Goal: Task Accomplishment & Management: Manage account settings

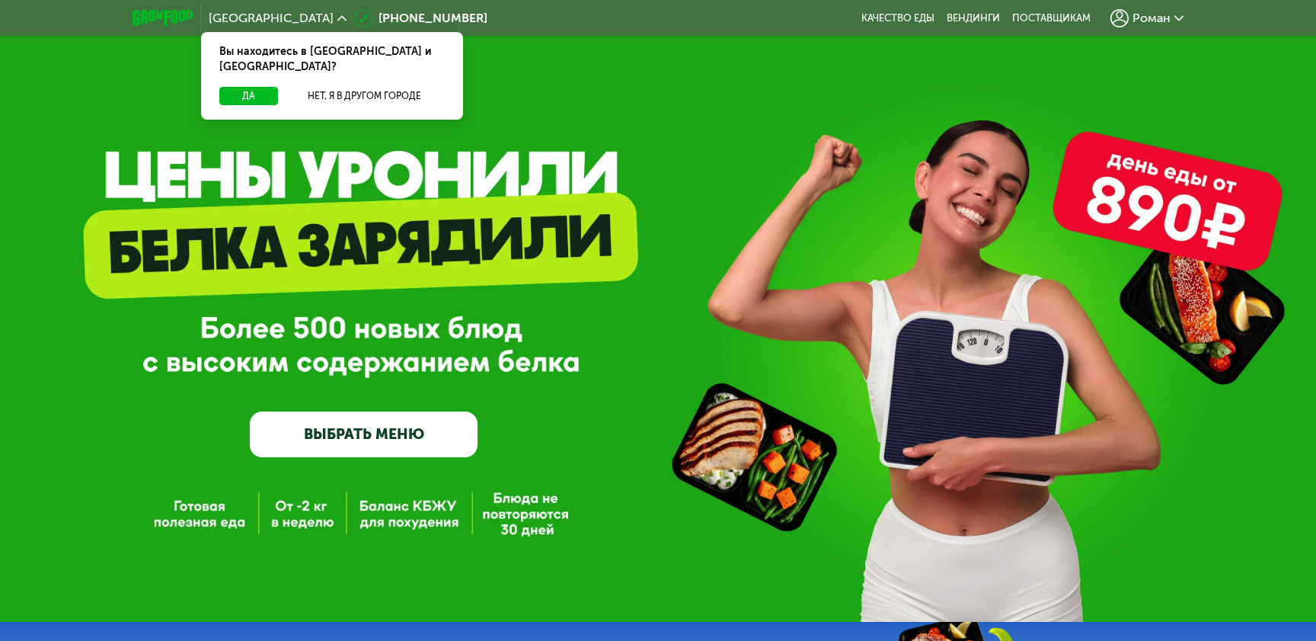
click at [1152, 18] on span "Роман" at bounding box center [1152, 18] width 38 height 12
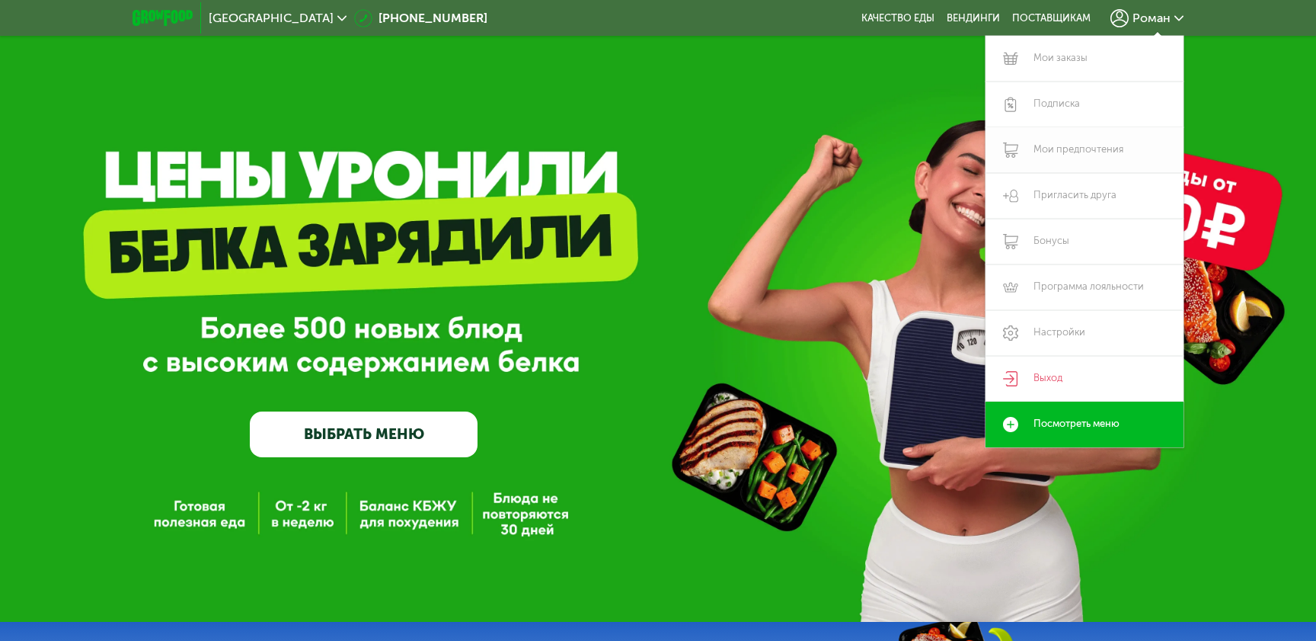
click at [1062, 147] on link "Мои предпочтения" at bounding box center [1085, 150] width 198 height 46
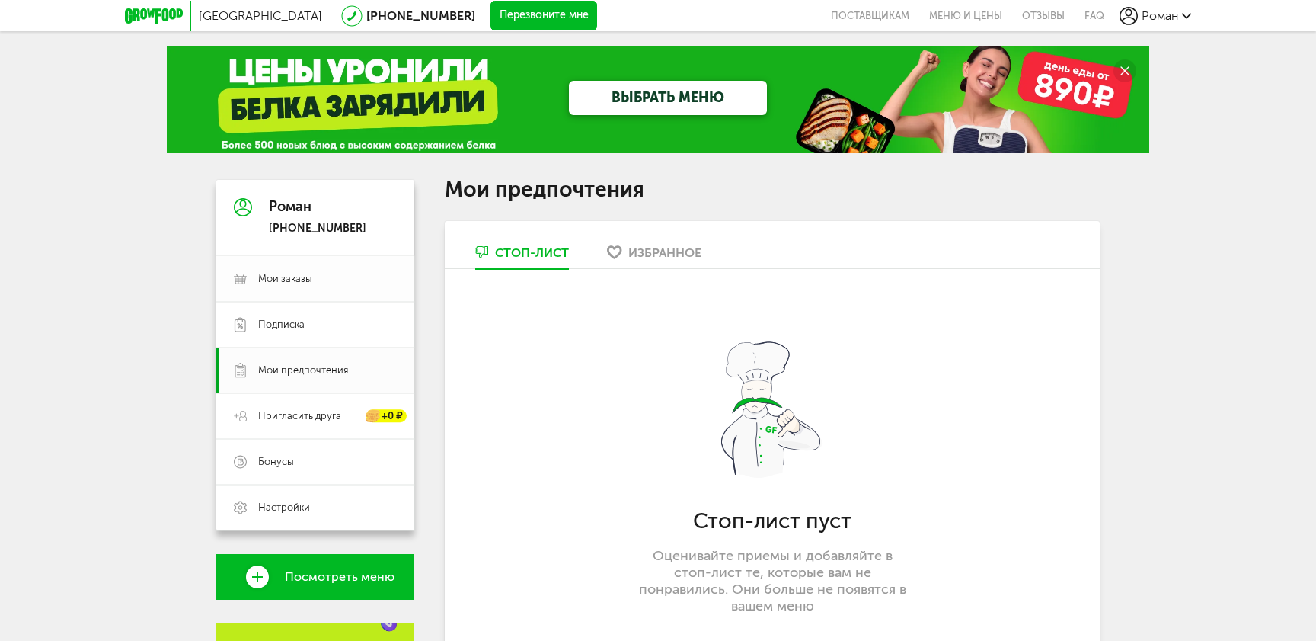
click at [316, 290] on link "Мои заказы" at bounding box center [315, 279] width 198 height 46
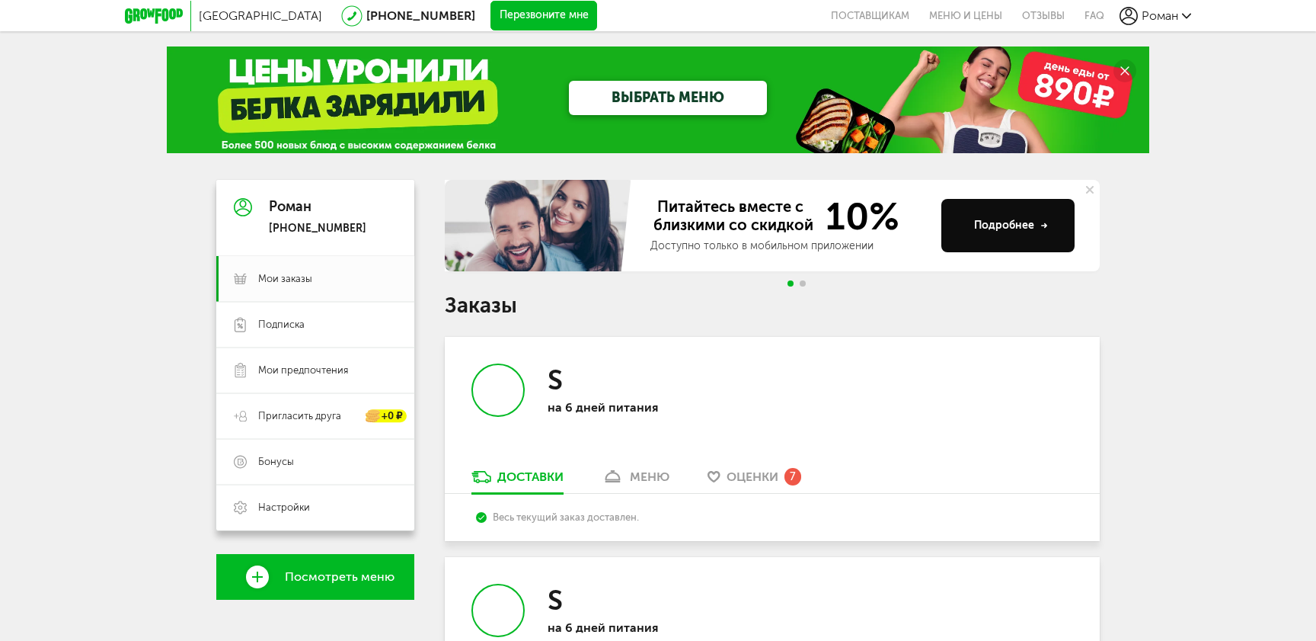
scroll to position [240, 0]
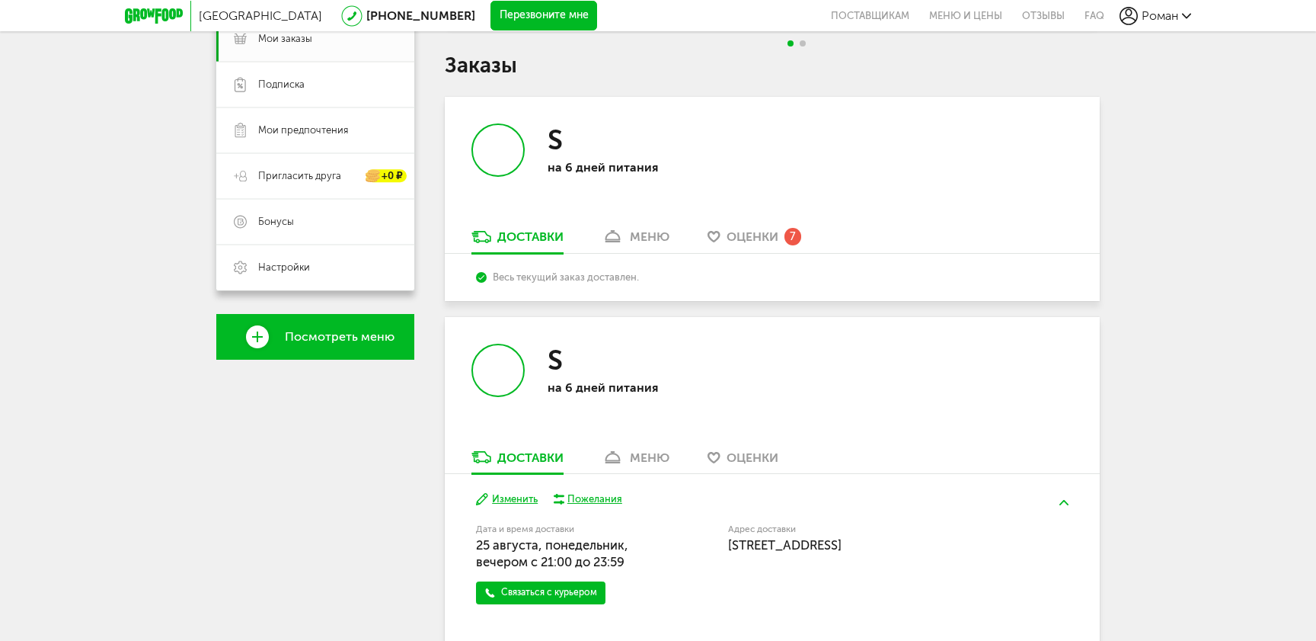
click at [765, 233] on span "Оценки" at bounding box center [753, 236] width 52 height 14
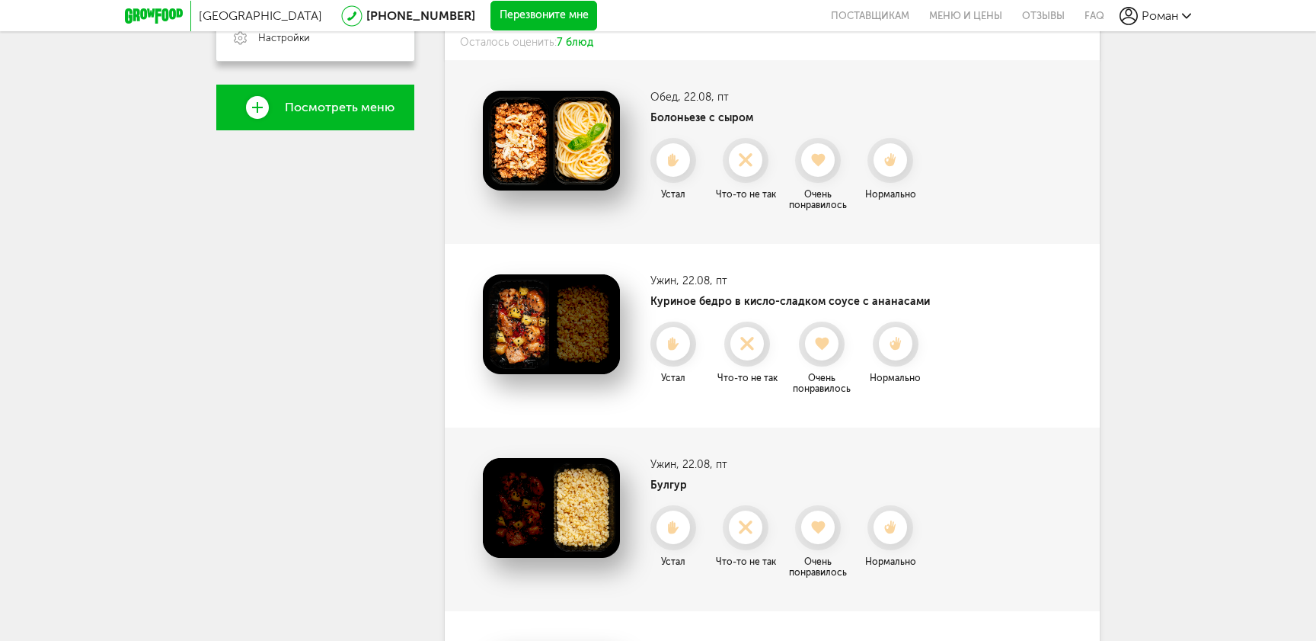
scroll to position [411, 0]
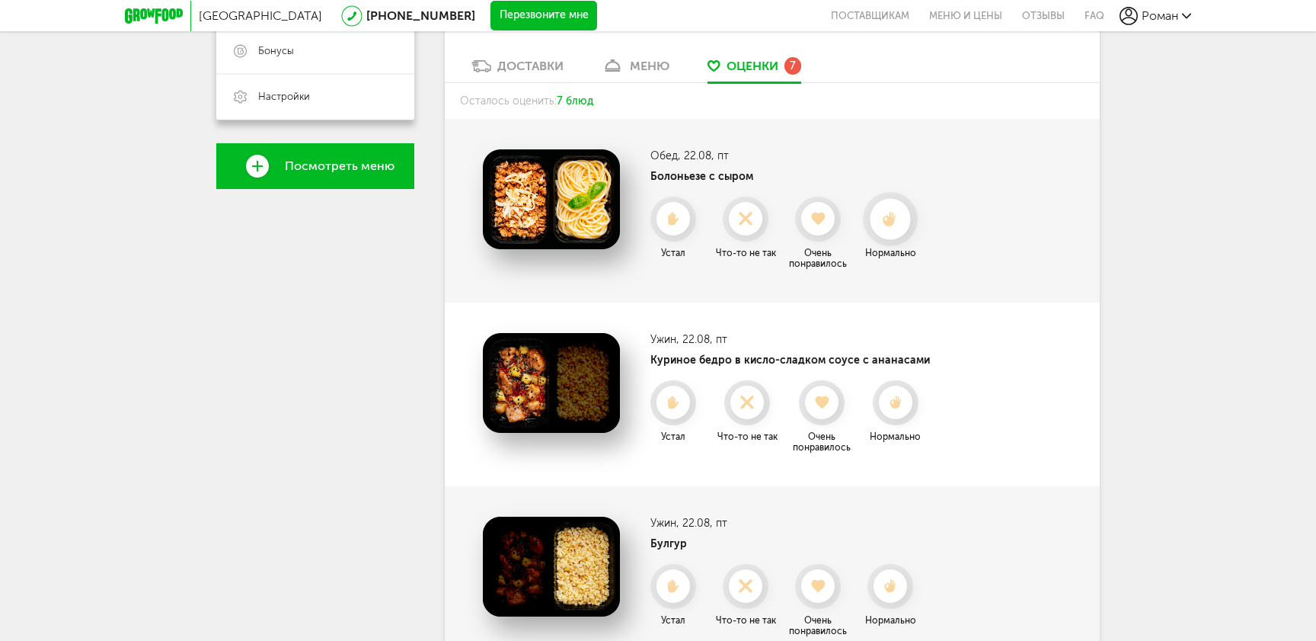
click at [885, 211] on icon at bounding box center [890, 219] width 40 height 17
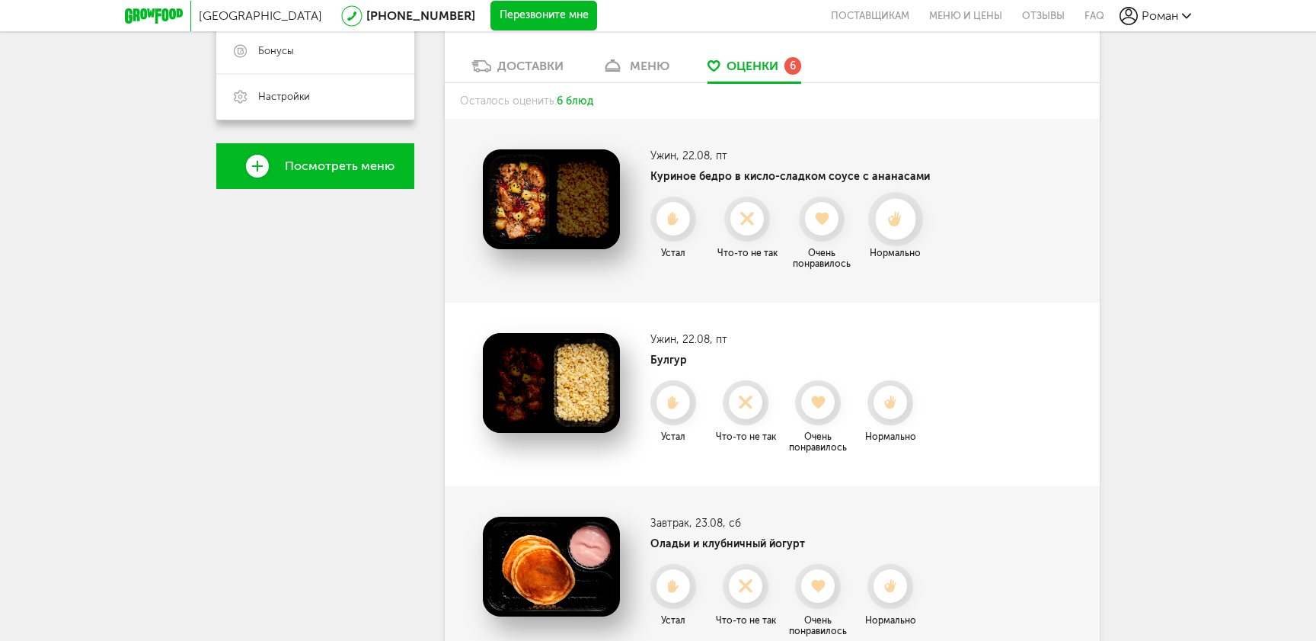
click at [897, 226] on div at bounding box center [895, 219] width 40 height 40
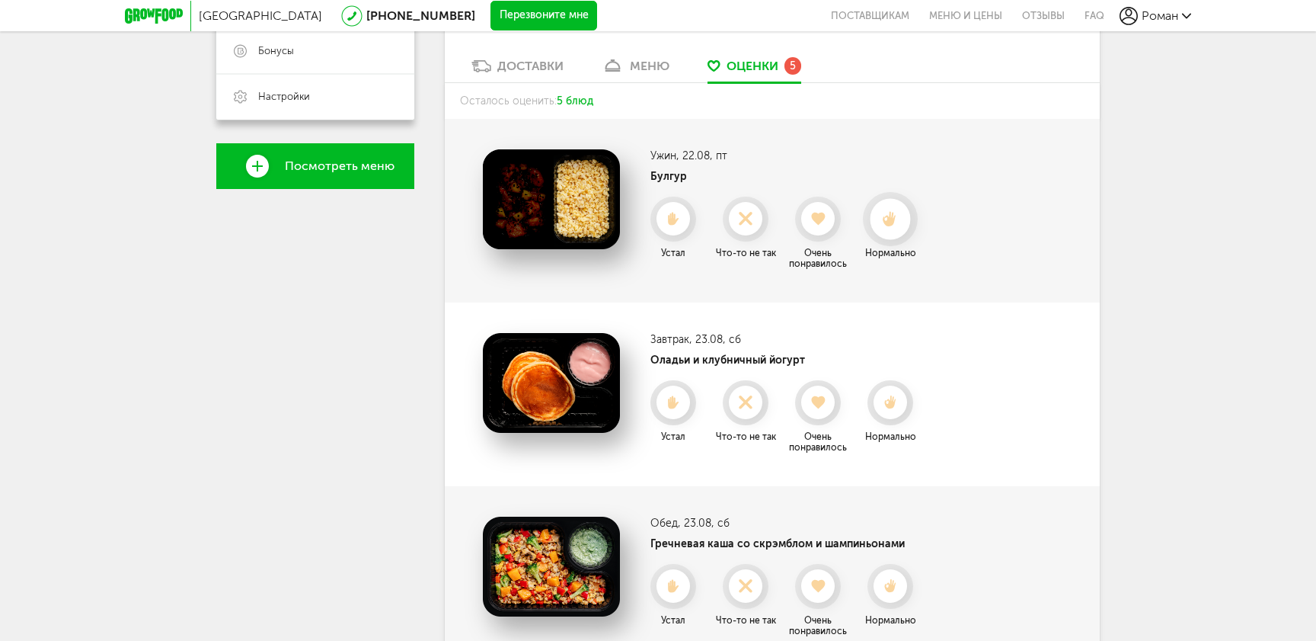
click at [897, 224] on icon at bounding box center [890, 219] width 40 height 17
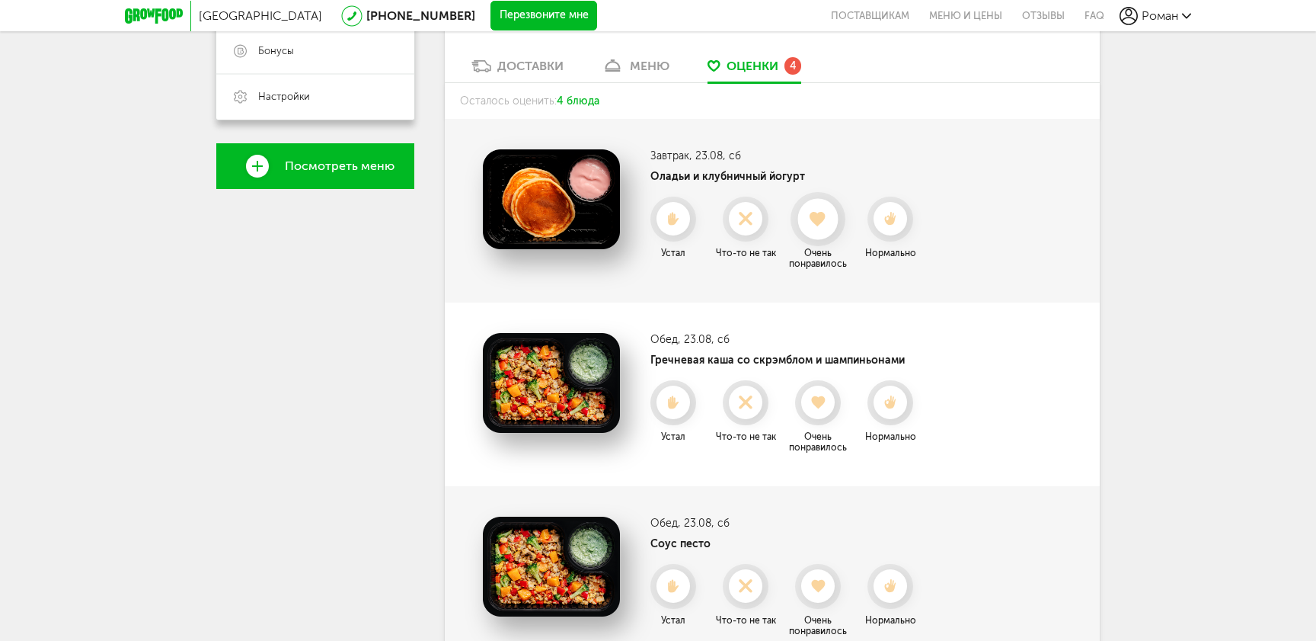
click at [815, 219] on use at bounding box center [818, 218] width 17 height 15
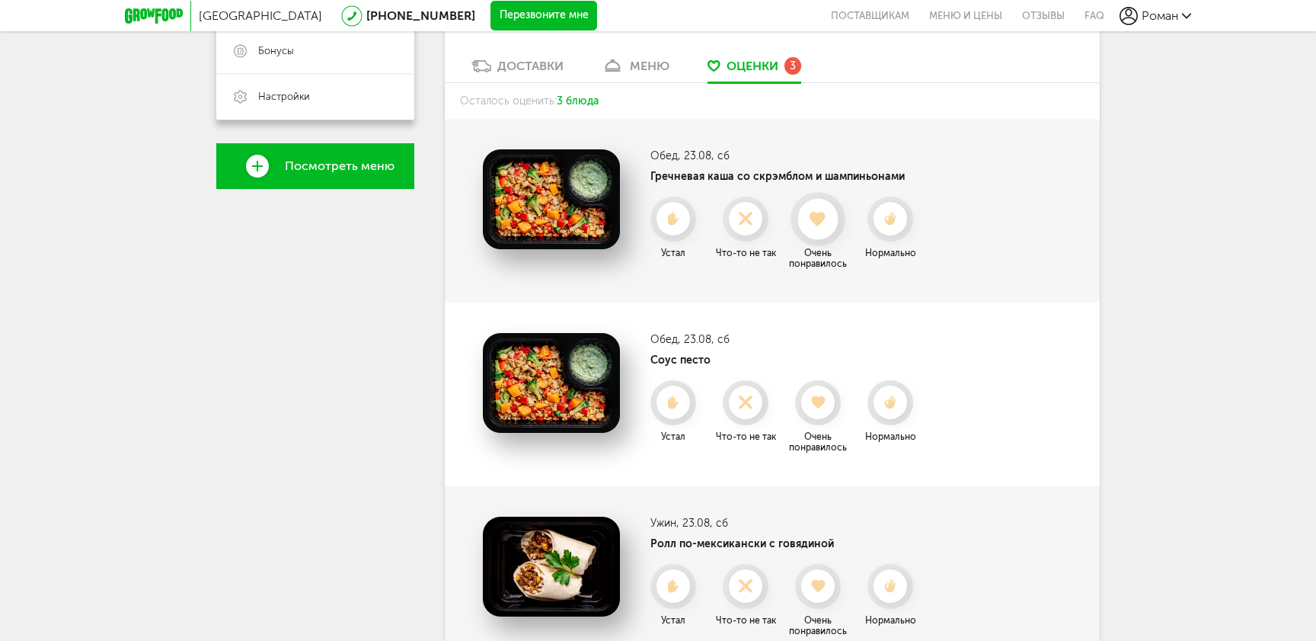
click at [817, 215] on use at bounding box center [818, 218] width 17 height 15
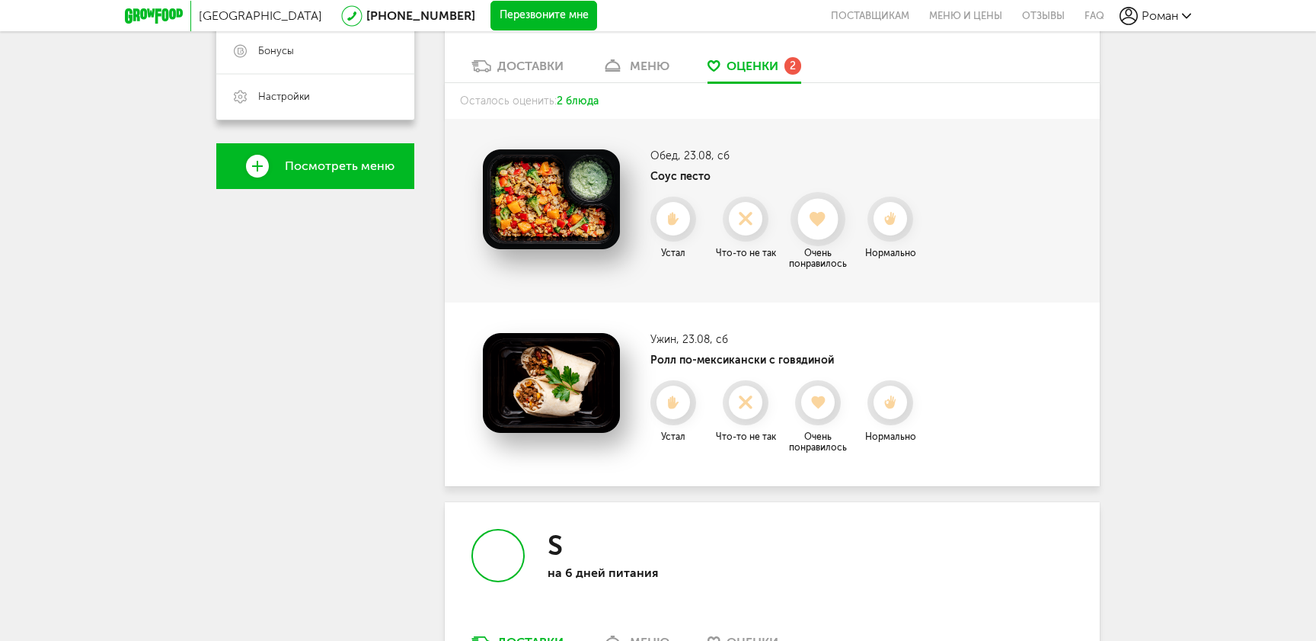
click at [821, 214] on use at bounding box center [818, 218] width 17 height 15
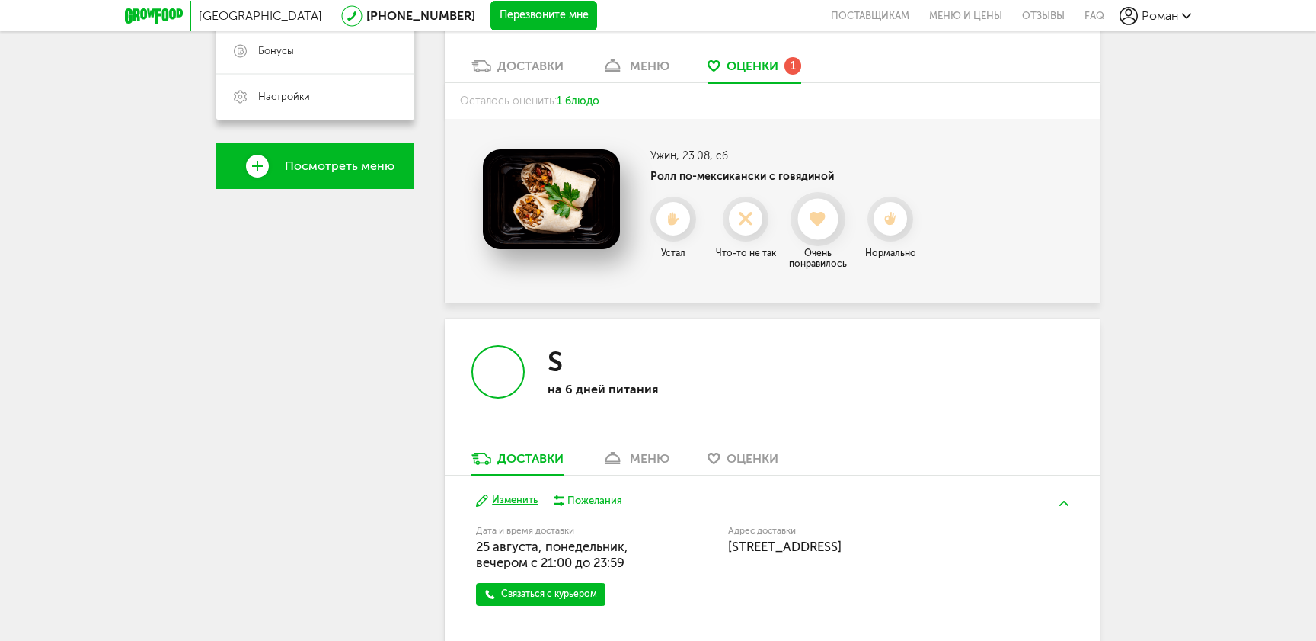
click at [815, 220] on use at bounding box center [818, 218] width 17 height 15
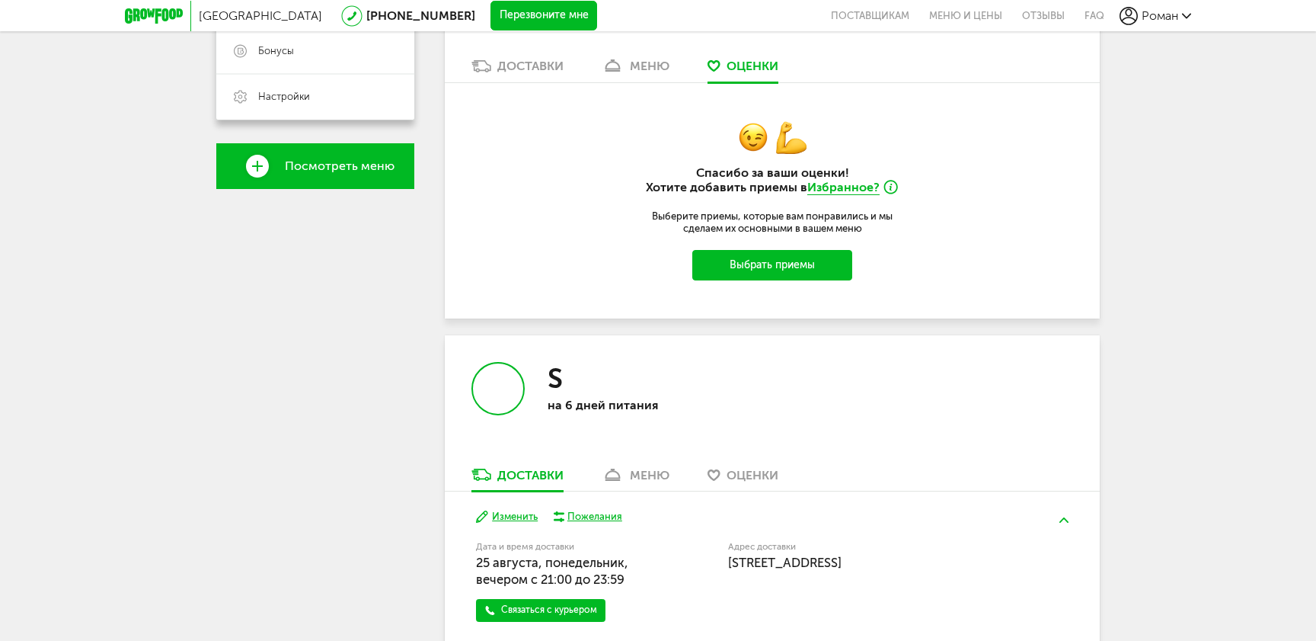
click at [788, 256] on button "Выбрать приемы" at bounding box center [772, 265] width 160 height 30
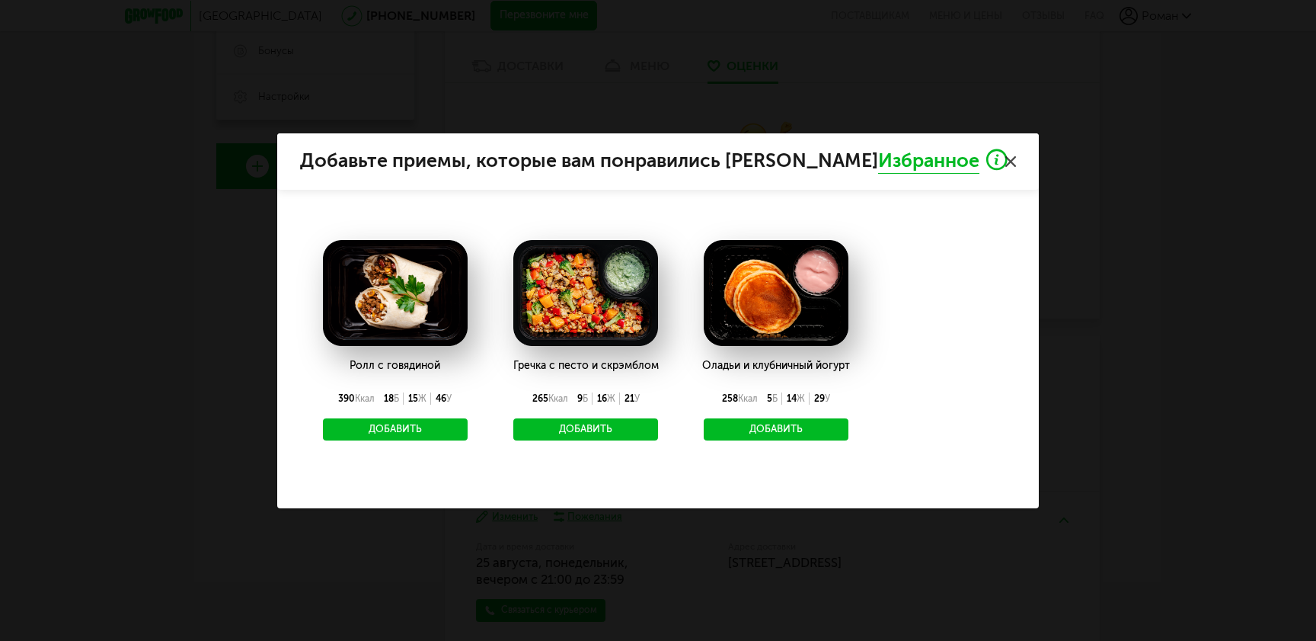
click at [586, 433] on button "Добавить" at bounding box center [585, 429] width 145 height 23
click at [401, 424] on button "Добавить" at bounding box center [395, 429] width 145 height 23
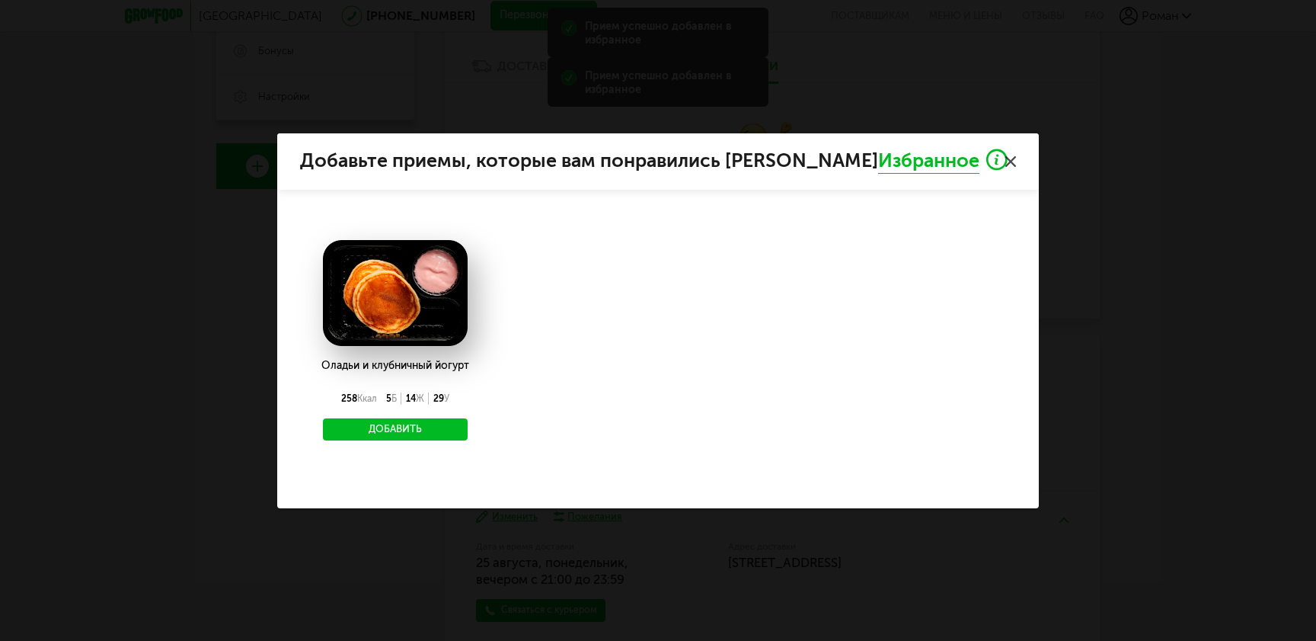
click at [621, 429] on ul "Оладьи и клубничный йогурт 258 Ккал 5 Б 14 Ж 29 У Добавить" at bounding box center [658, 362] width 716 height 245
click at [436, 416] on div "Оладьи и клубничный йогурт 258 Ккал 5 Б 14 Ж 29 У Добавить" at bounding box center [395, 394] width 148 height 94
click at [439, 426] on button "Добавить" at bounding box center [395, 429] width 145 height 23
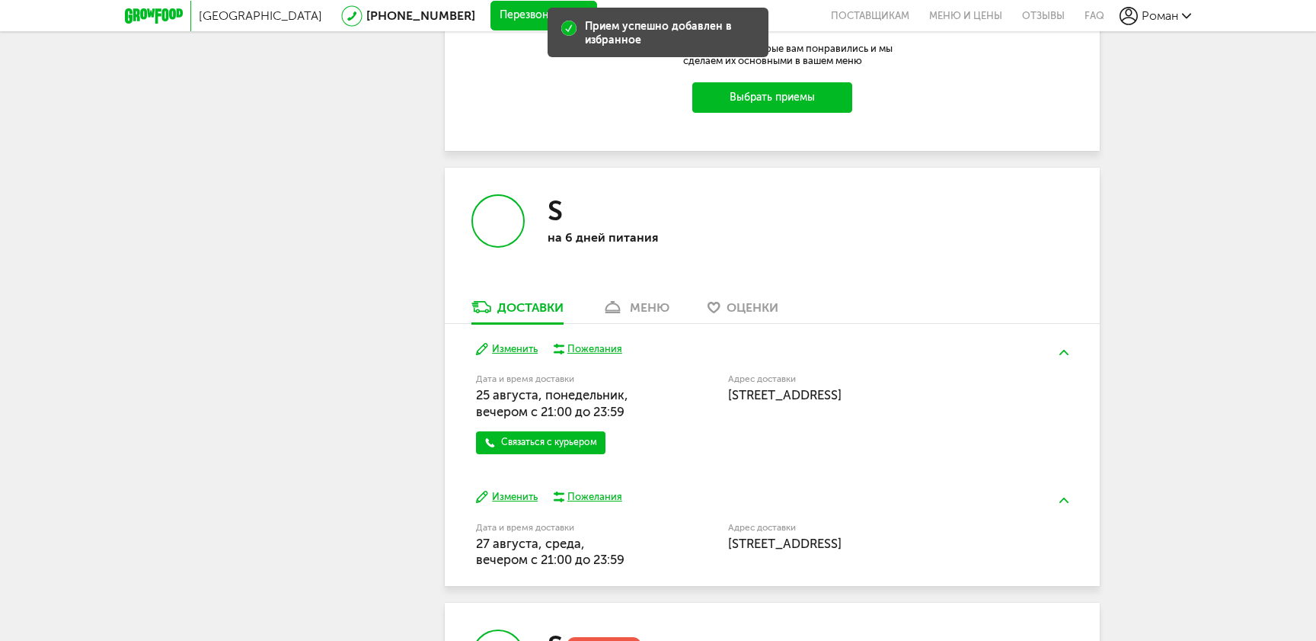
click at [640, 316] on link "меню" at bounding box center [635, 311] width 83 height 24
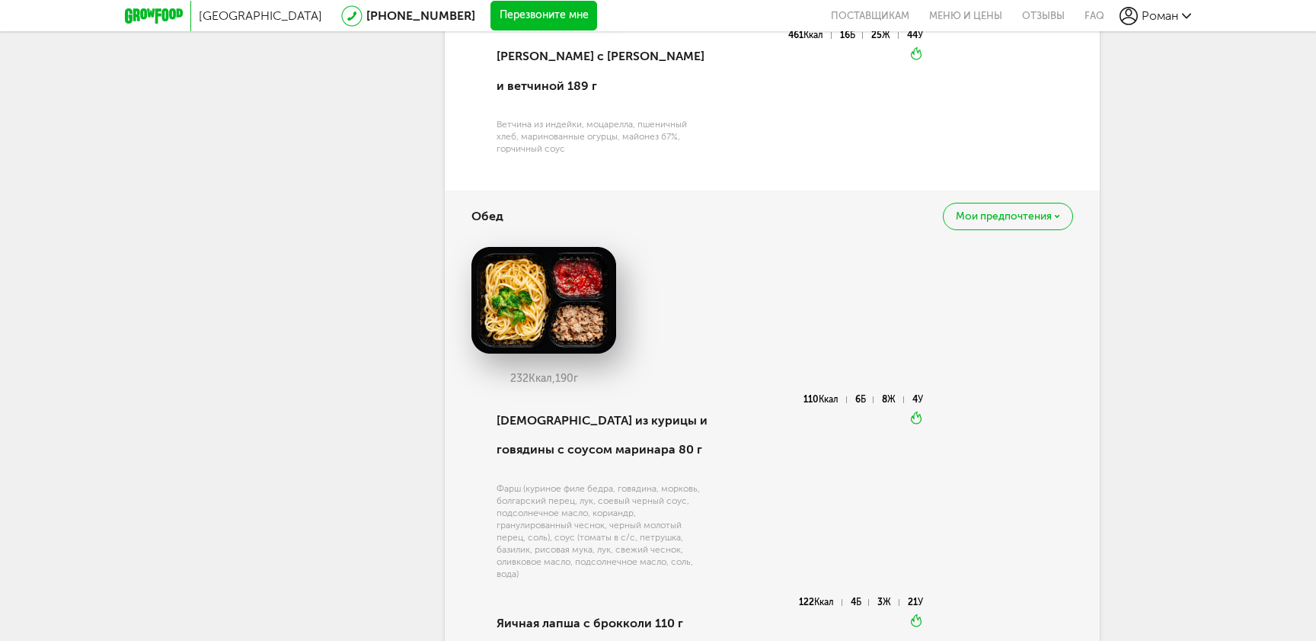
scroll to position [1132, 0]
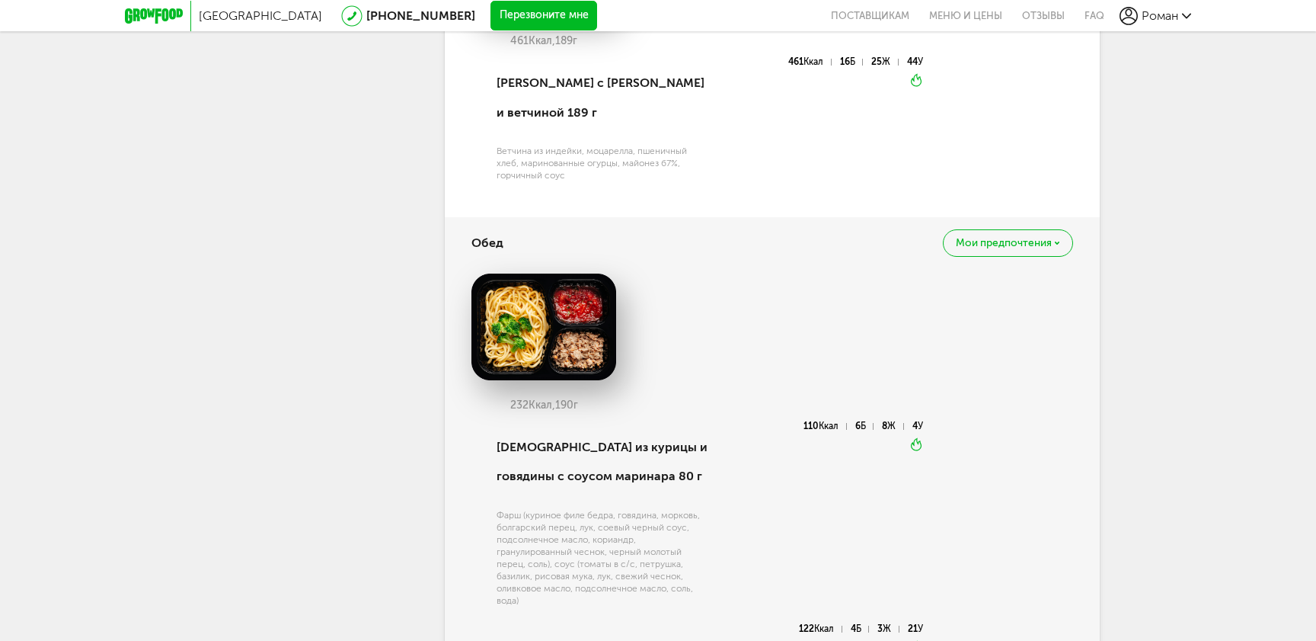
click at [1002, 229] on div "Мои предпочтения" at bounding box center [1008, 242] width 130 height 27
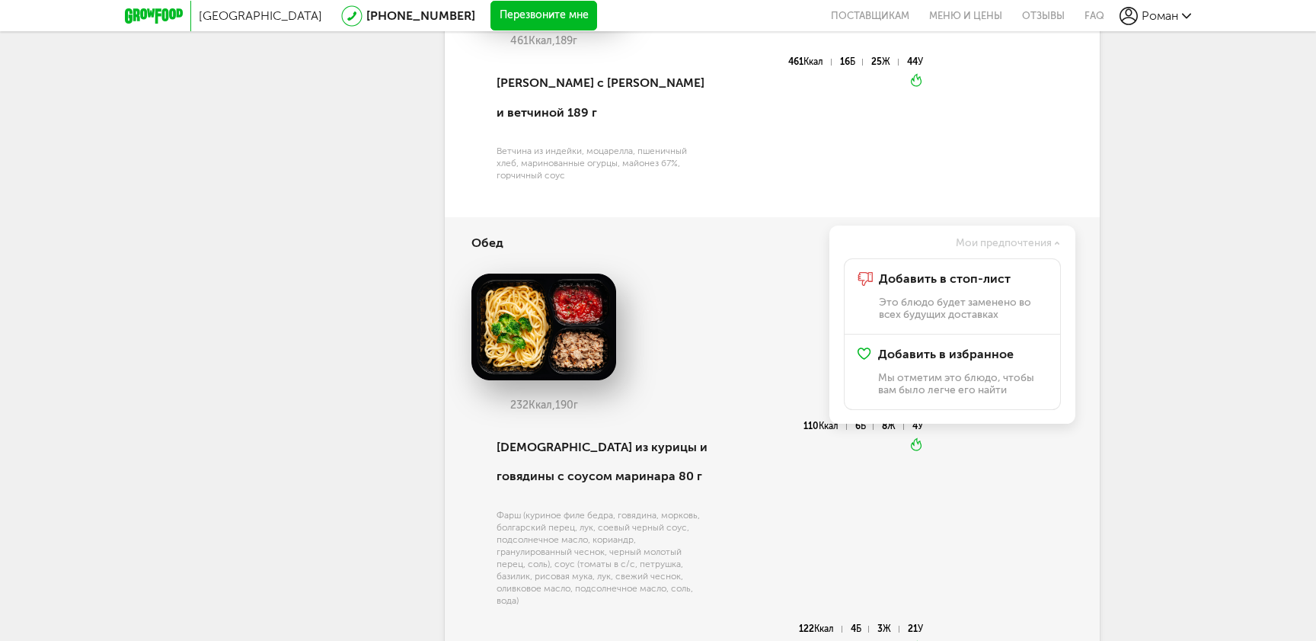
click at [978, 157] on div "461 Ккал, 189 г Сэндвич с сыром и ветчиной 189 г Ветчина из индейки, моцарелла,…" at bounding box center [772, 54] width 602 height 289
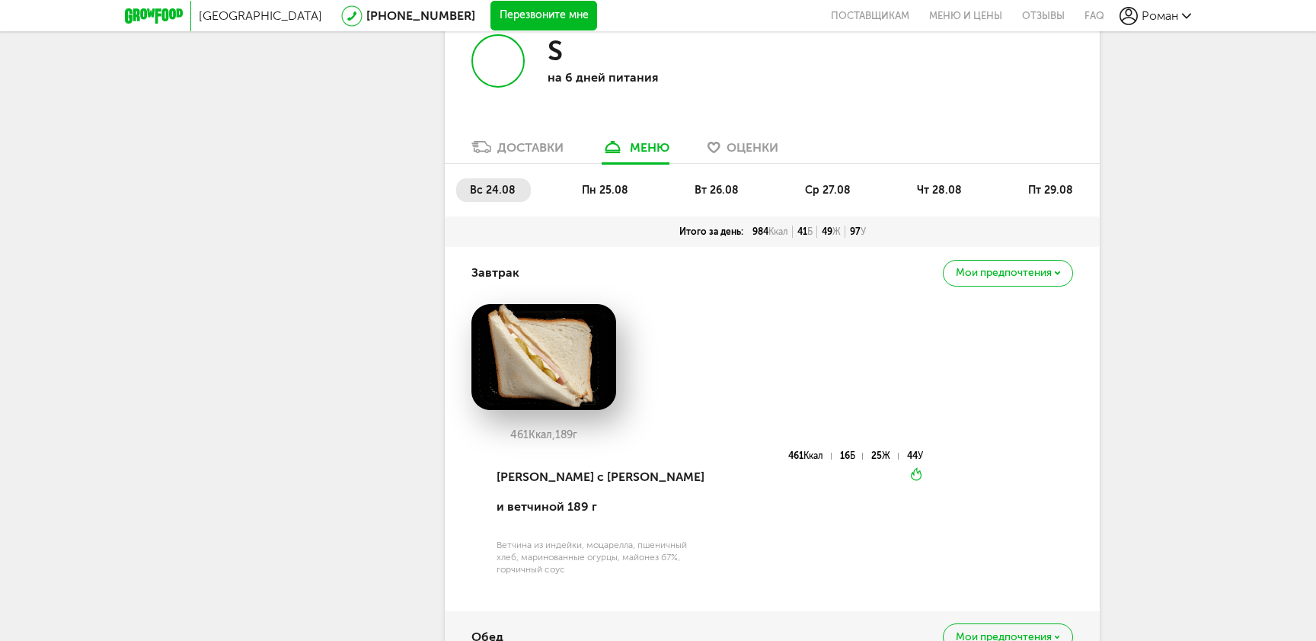
scroll to position [733, 0]
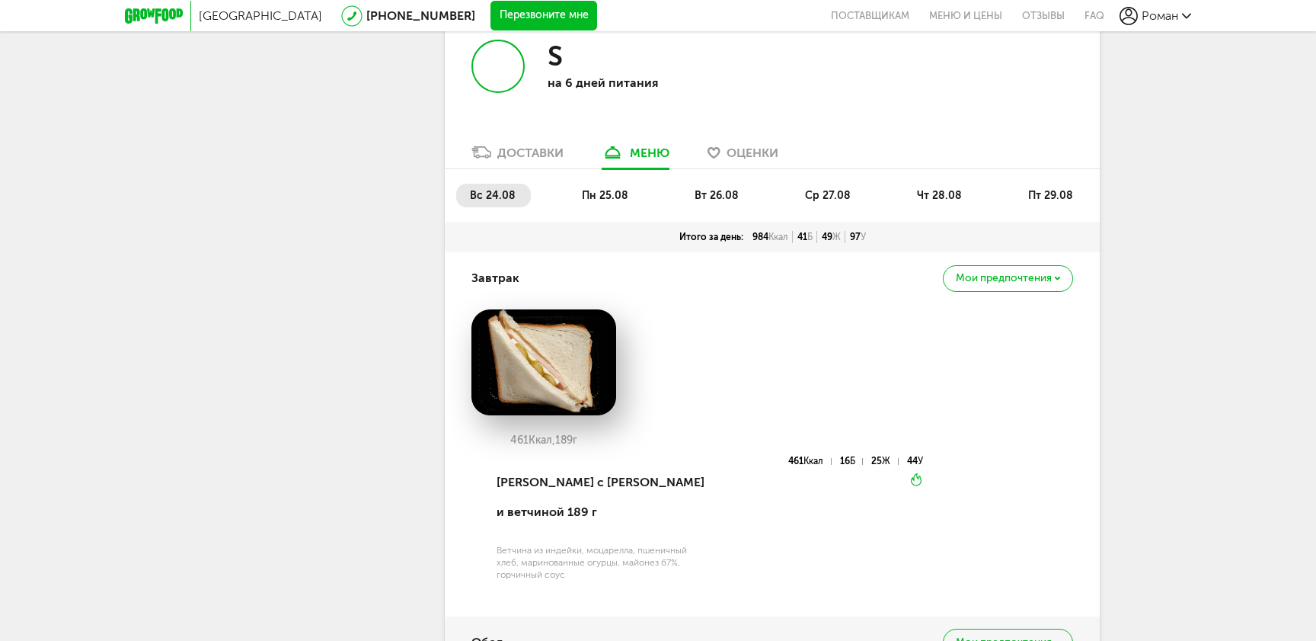
click at [591, 196] on span "пн 25.08" at bounding box center [605, 195] width 46 height 13
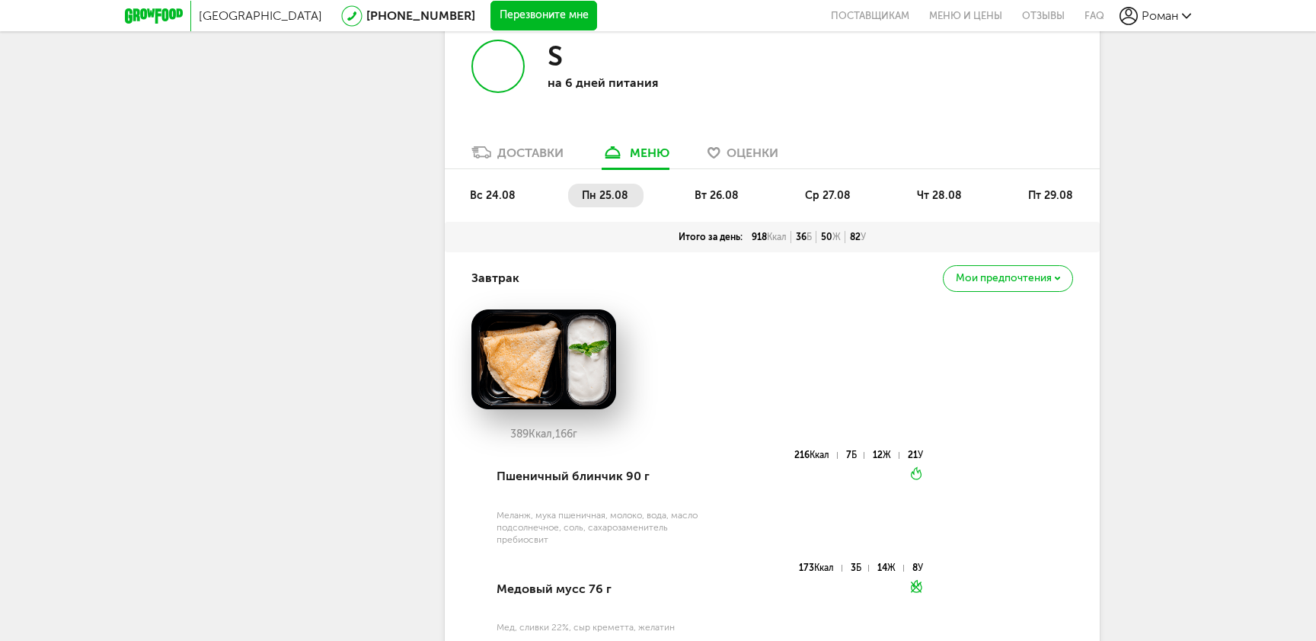
click at [730, 193] on span "вт 26.08" at bounding box center [717, 195] width 44 height 13
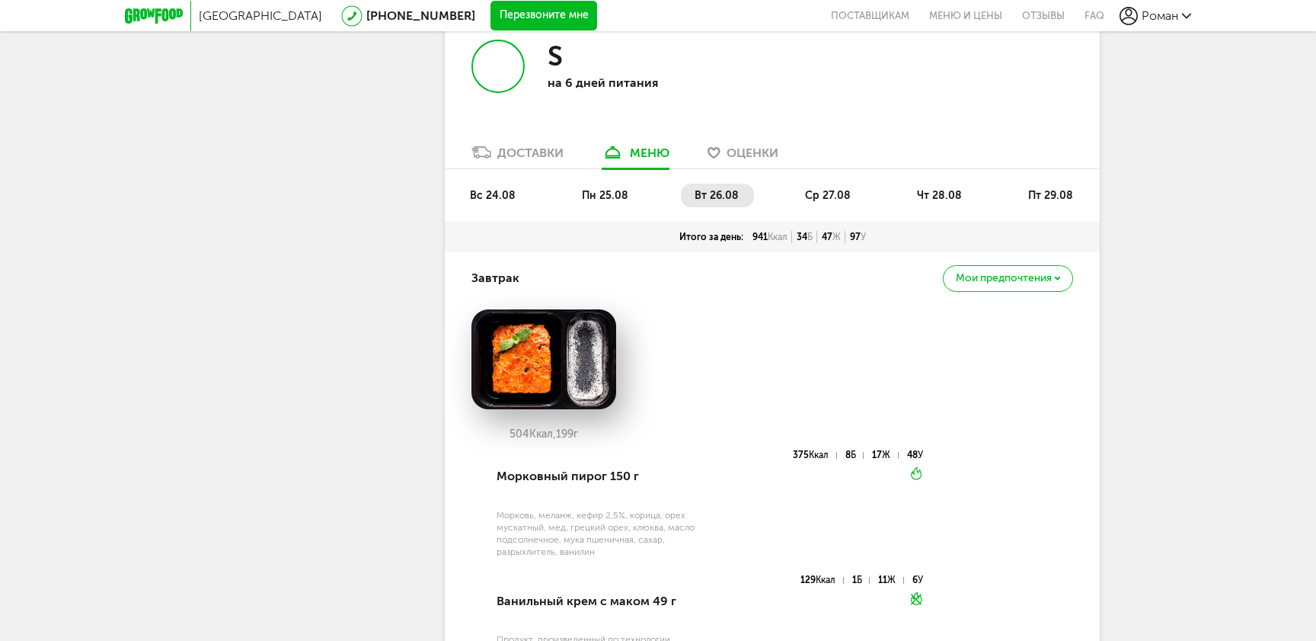
click at [835, 183] on div "вс 24.08 пн 25.08 вт 26.08 ср 27.08 чт 28.08 пт 29.08" at bounding box center [772, 195] width 655 height 53
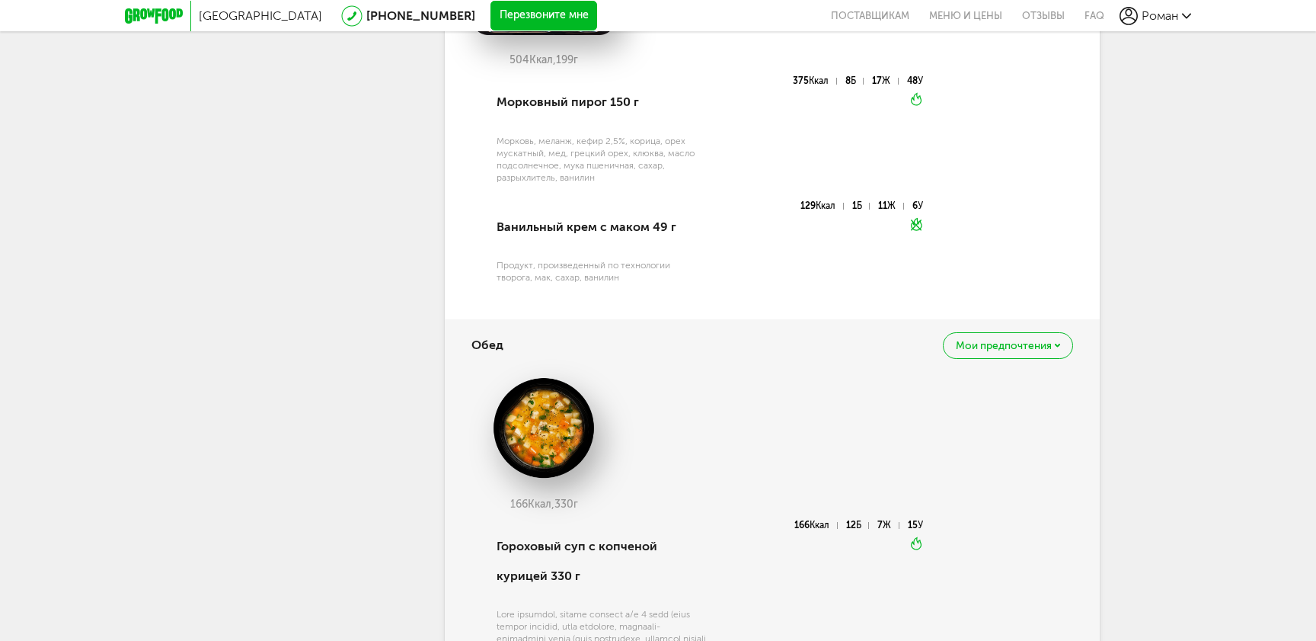
scroll to position [817, 0]
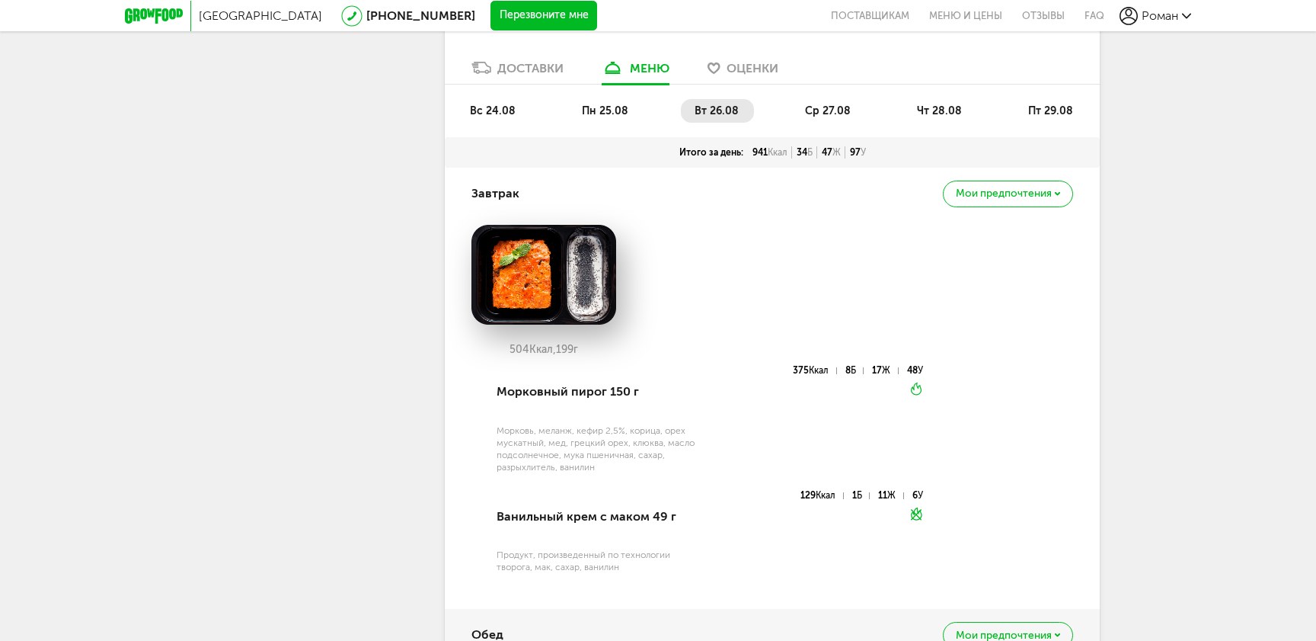
click at [843, 126] on ul "вс 24.08 пн 25.08 вт 26.08 ср 27.08 чт 28.08 пт 29.08" at bounding box center [772, 118] width 632 height 38
click at [837, 116] on span "ср 27.08" at bounding box center [828, 110] width 46 height 13
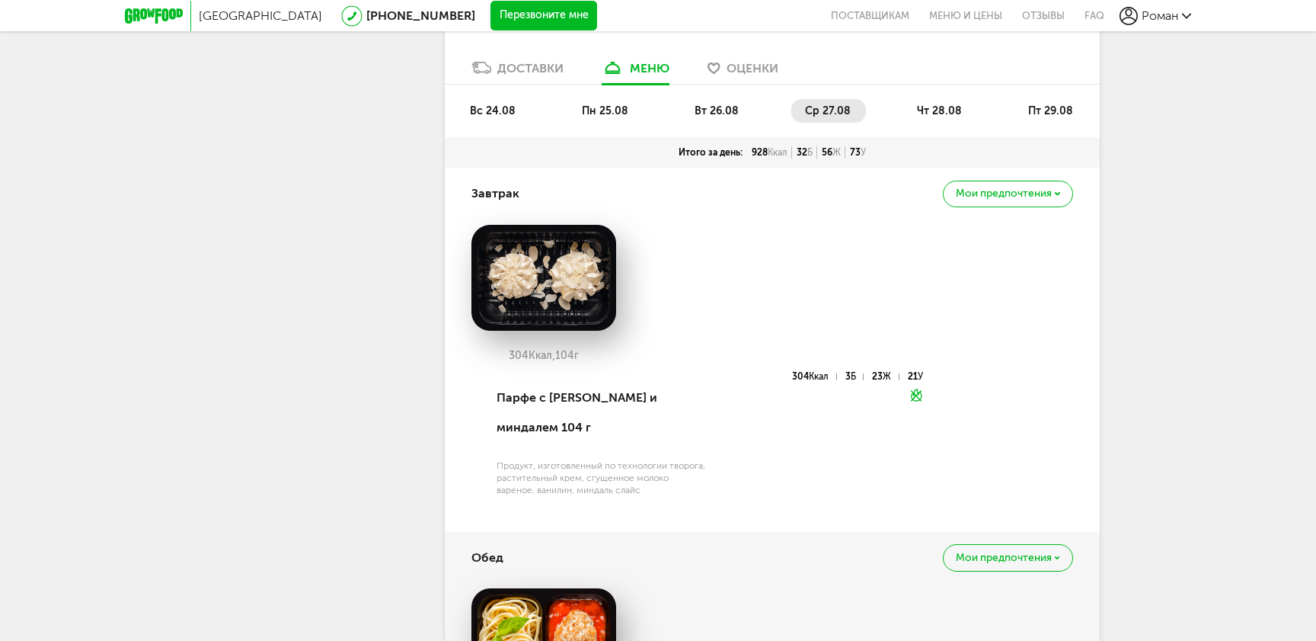
click at [956, 114] on span "чт 28.08" at bounding box center [939, 110] width 45 height 13
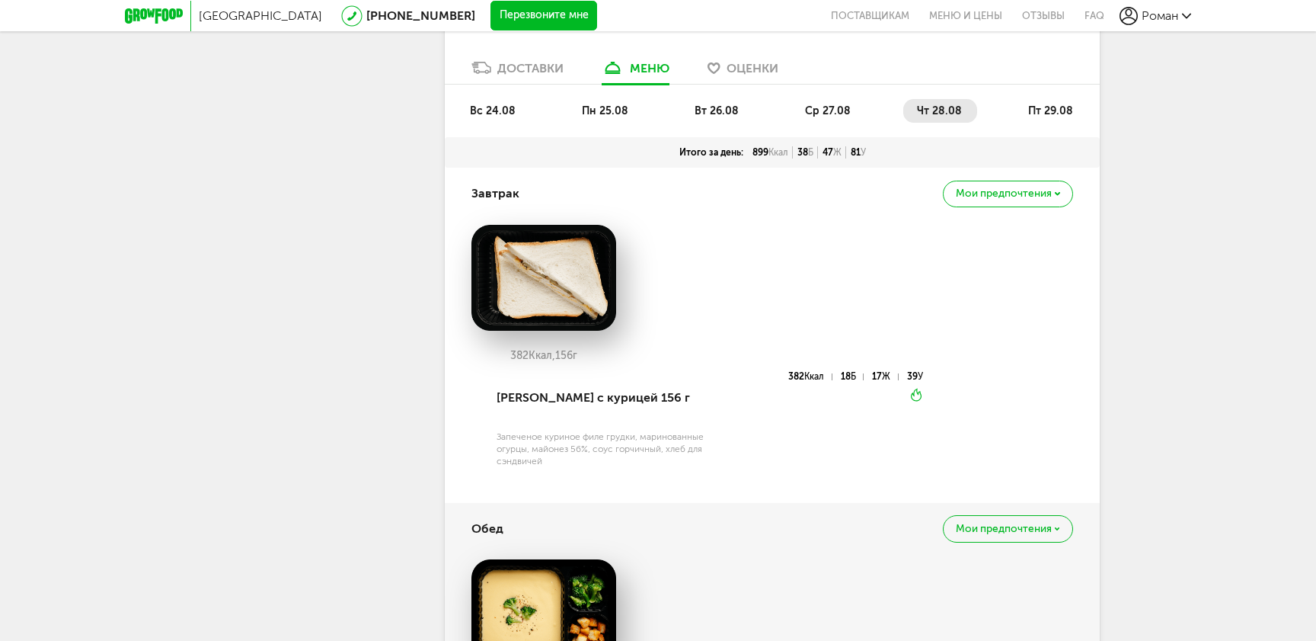
click at [1059, 113] on span "пт 29.08" at bounding box center [1050, 110] width 45 height 13
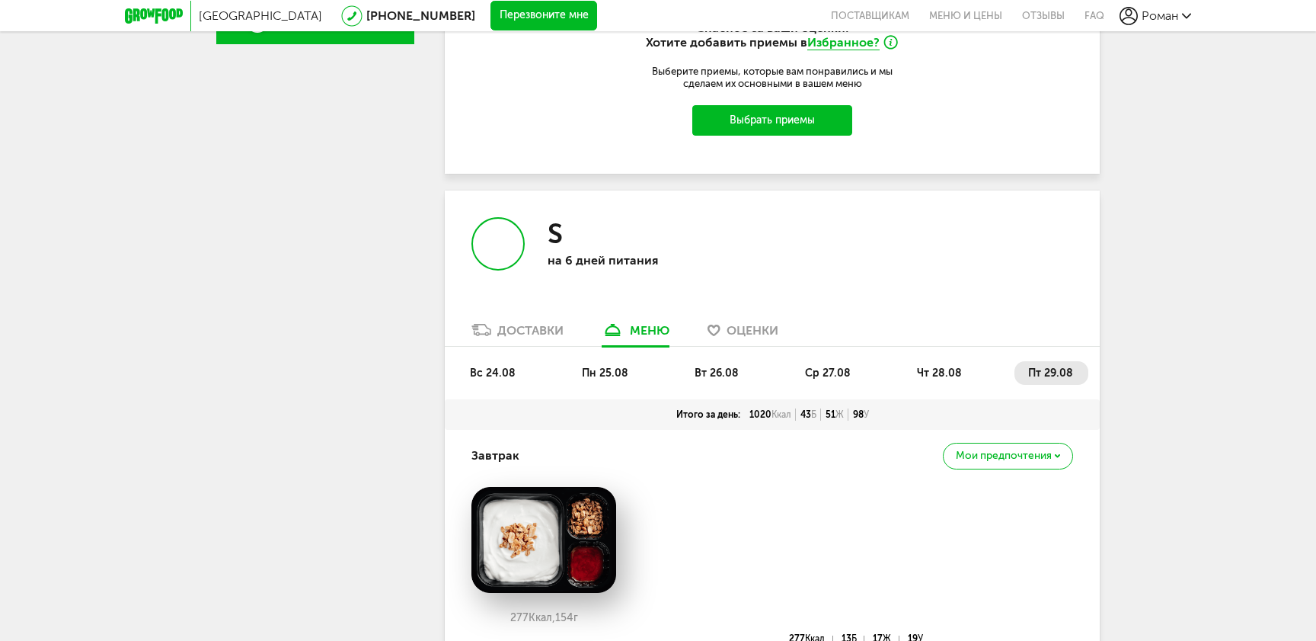
scroll to position [534, 0]
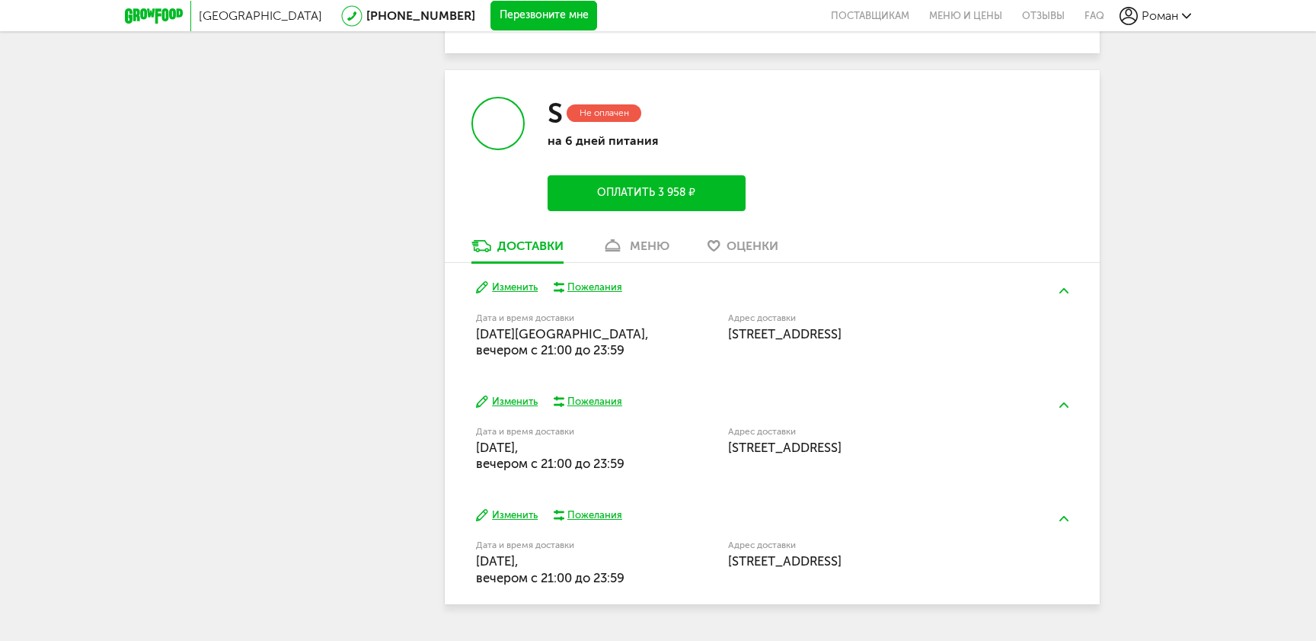
click at [633, 238] on link "меню" at bounding box center [635, 250] width 83 height 24
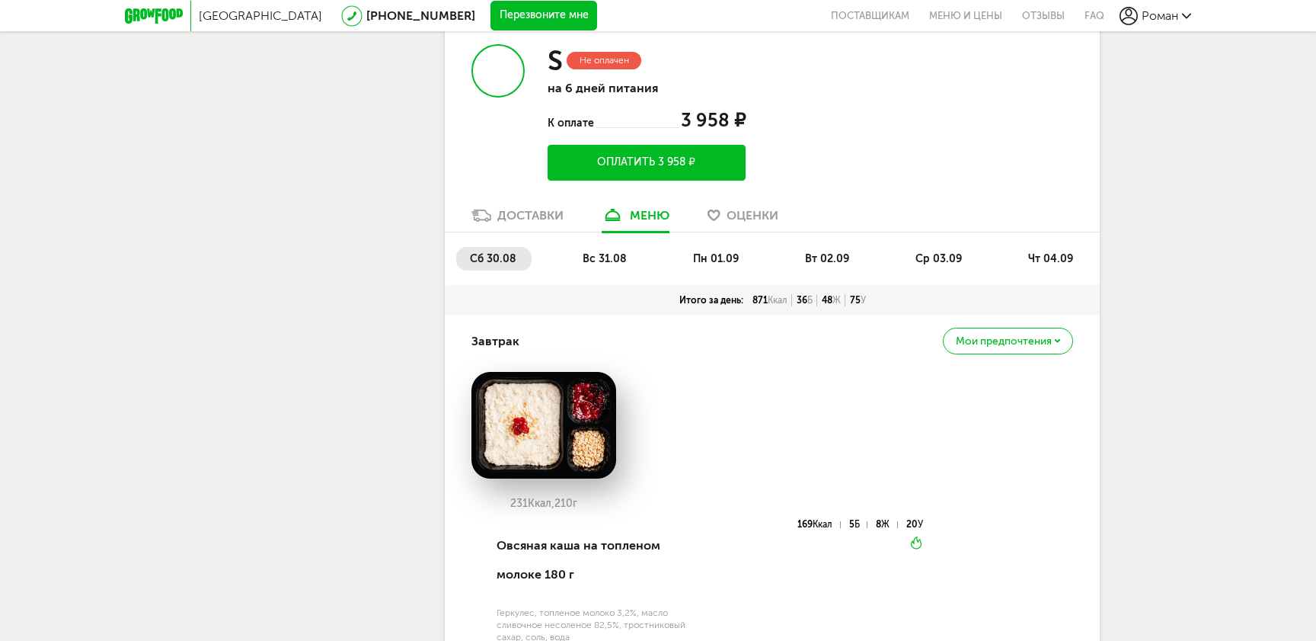
scroll to position [2442, 0]
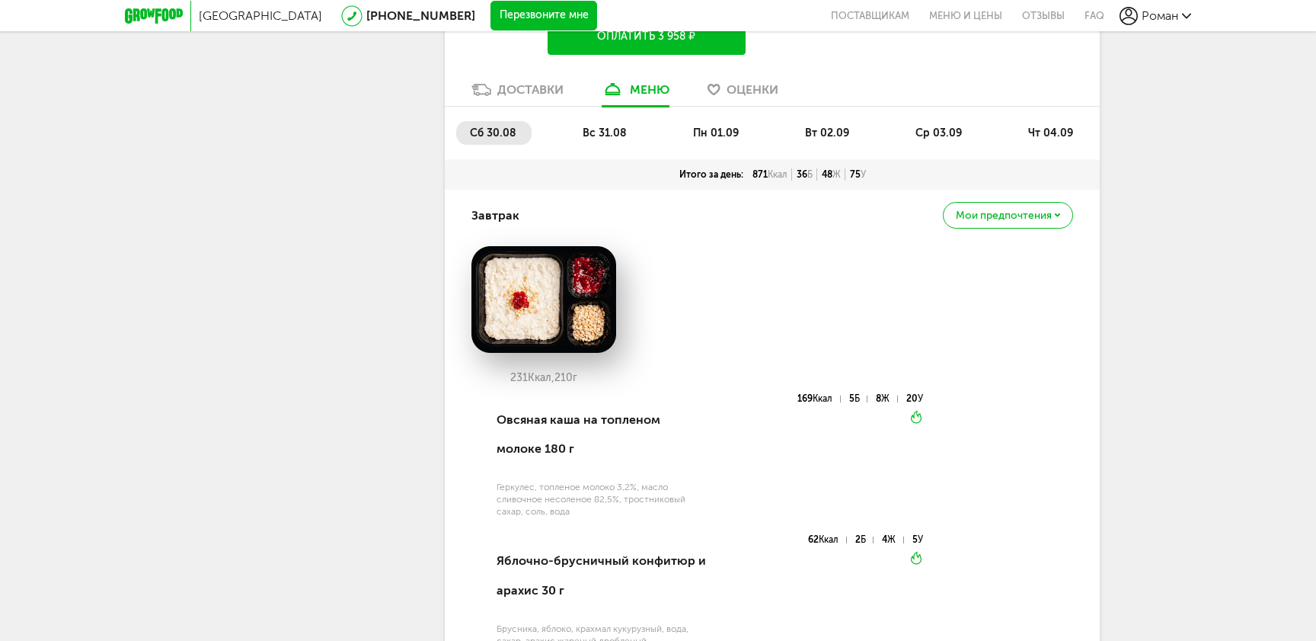
click at [1050, 210] on span "Мои предпочтения" at bounding box center [1004, 215] width 96 height 11
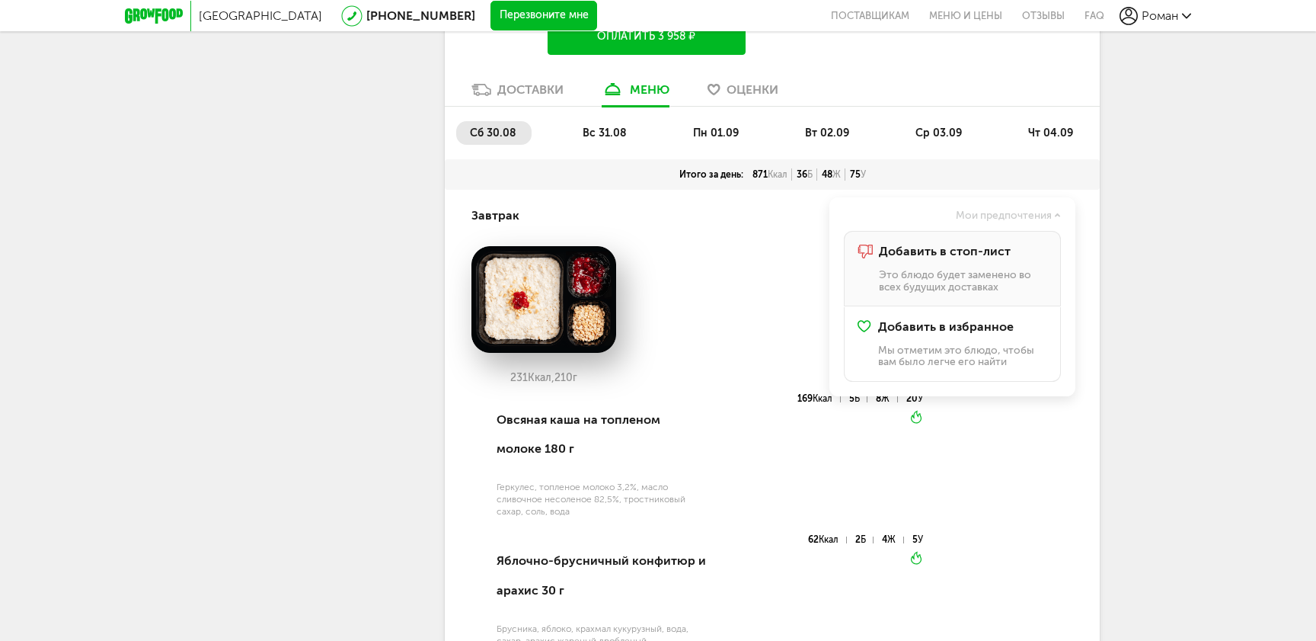
click at [956, 269] on p "Это блюдо будет заменено во всех будущих доставках" at bounding box center [963, 281] width 168 height 24
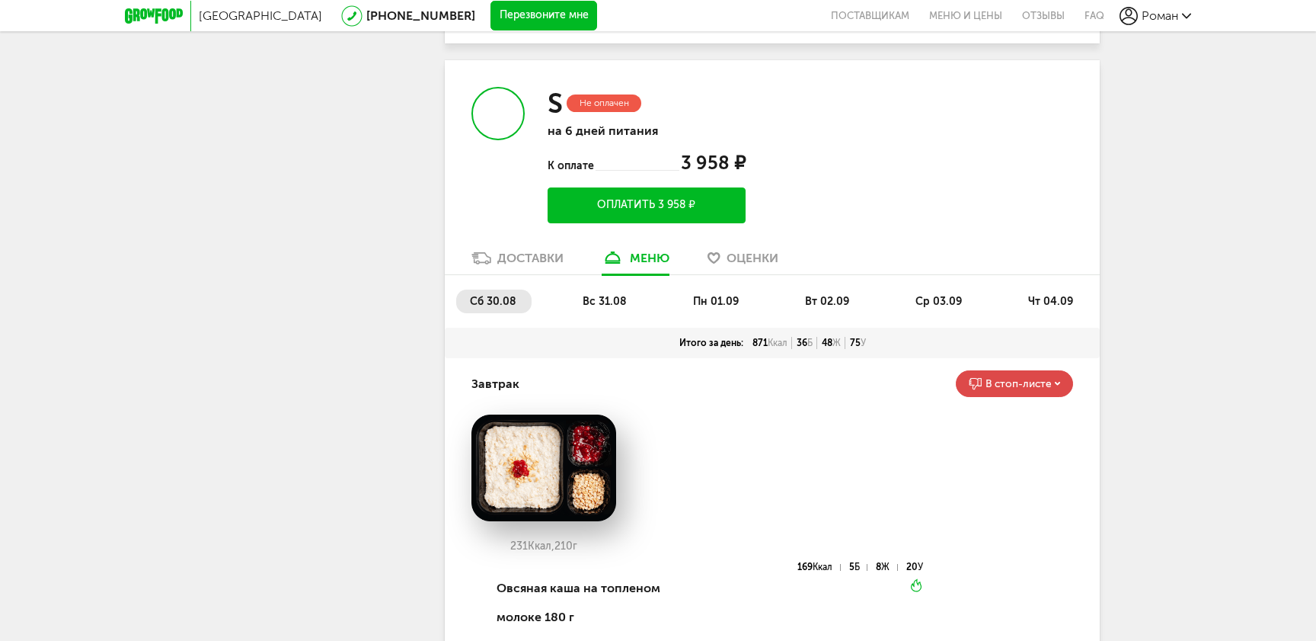
scroll to position [2273, 0]
click at [615, 296] on span "вс 31.08" at bounding box center [605, 302] width 44 height 13
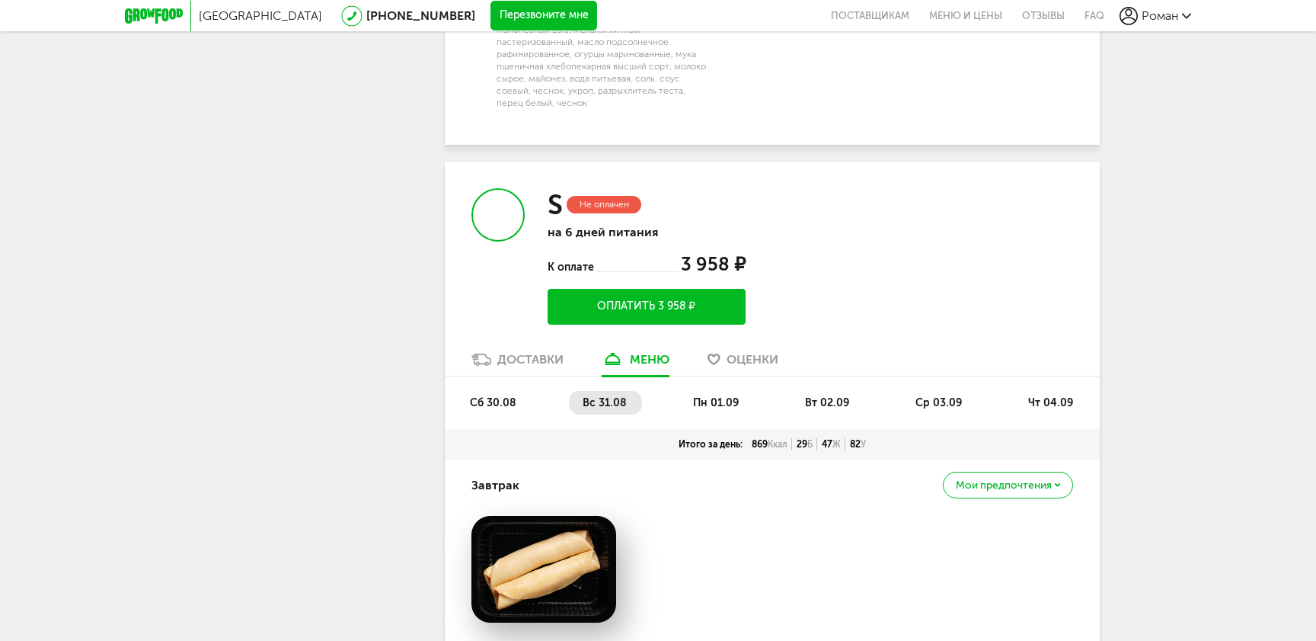
scroll to position [2091, 0]
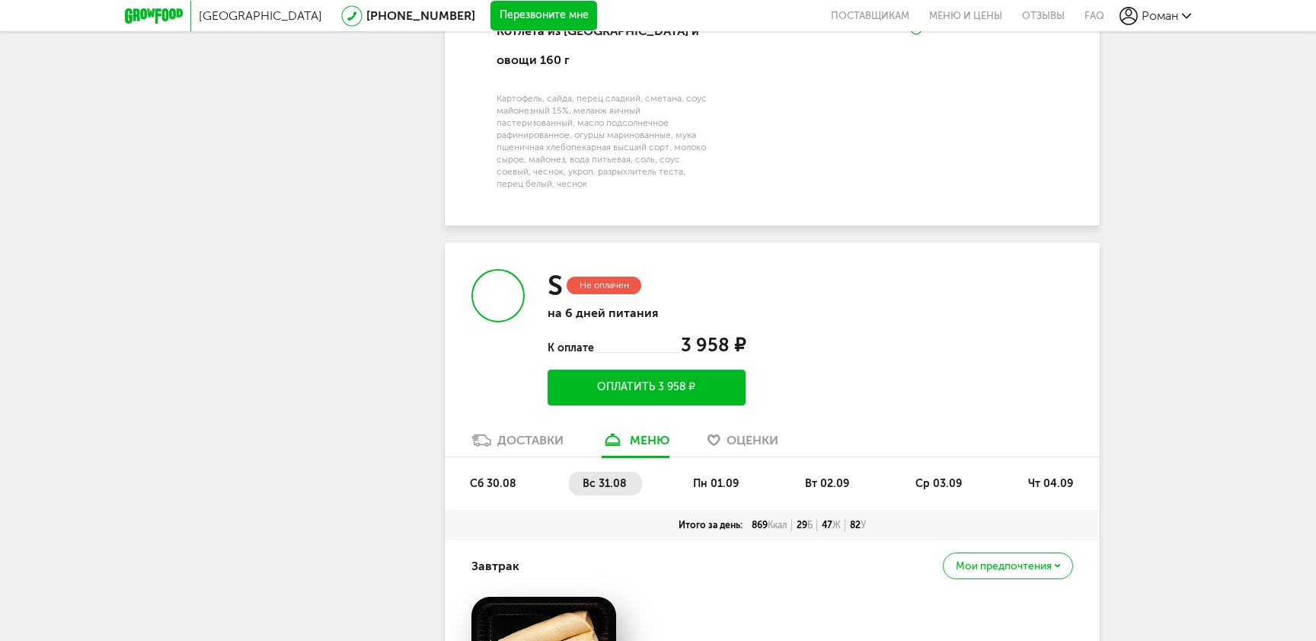
click at [735, 477] on span "пн 01.09" at bounding box center [716, 483] width 46 height 13
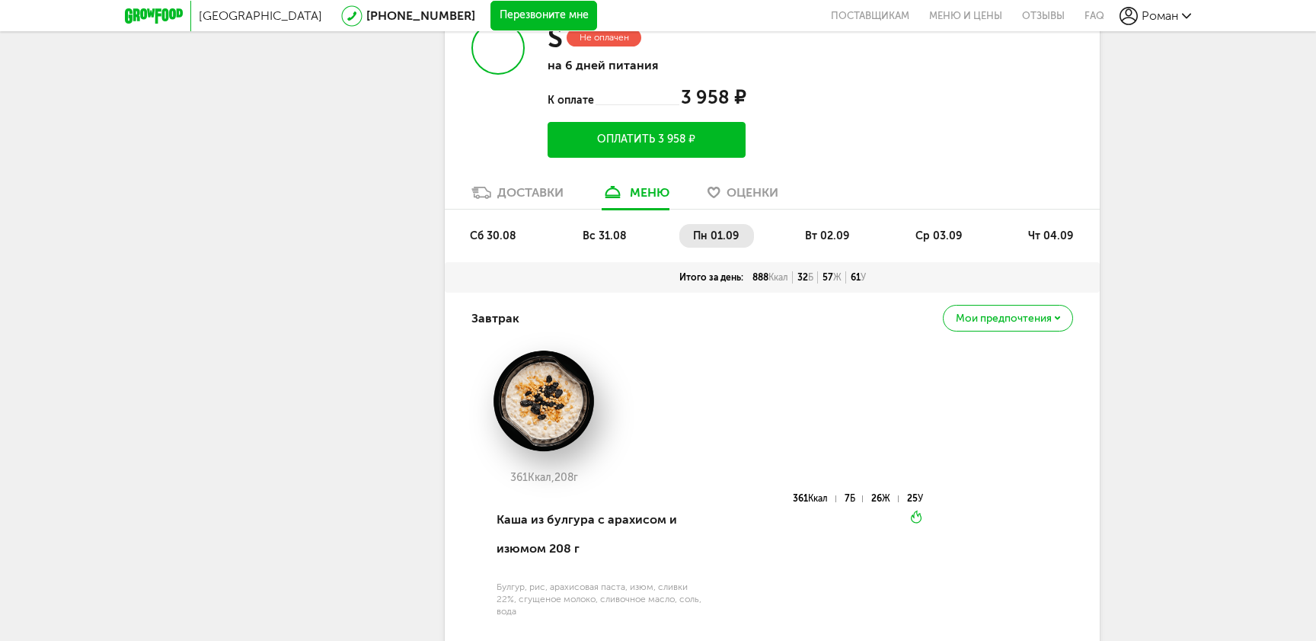
scroll to position [2414, 0]
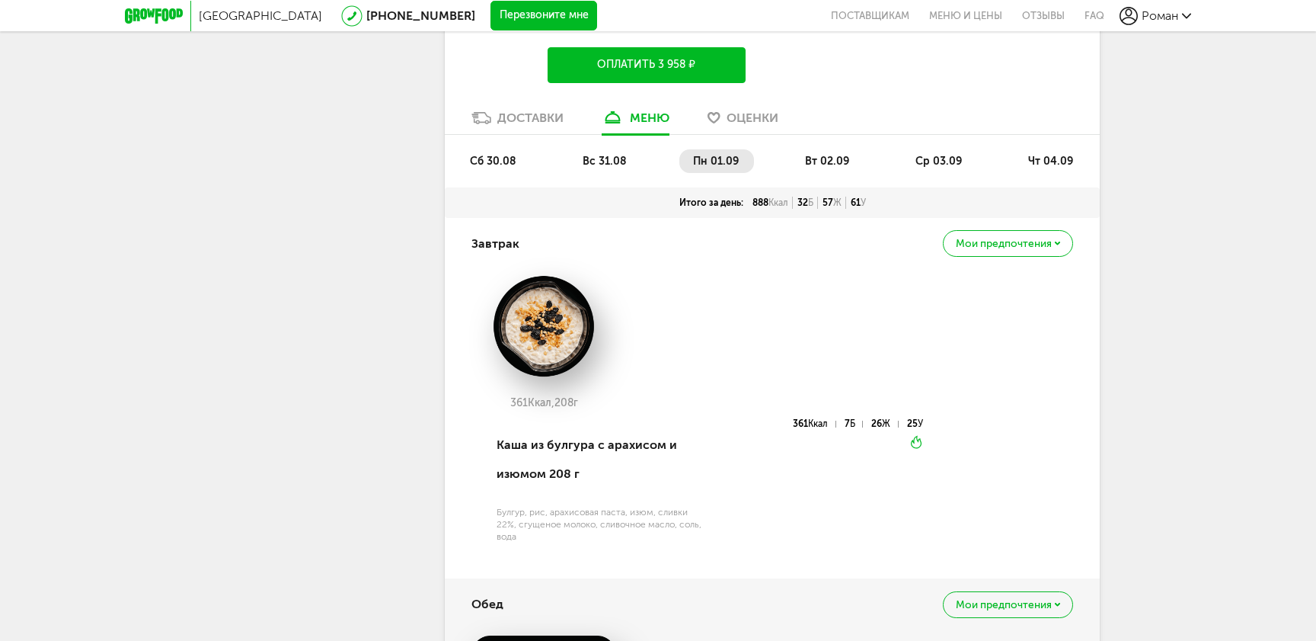
click at [988, 230] on div "Мои предпочтения" at bounding box center [1008, 243] width 130 height 27
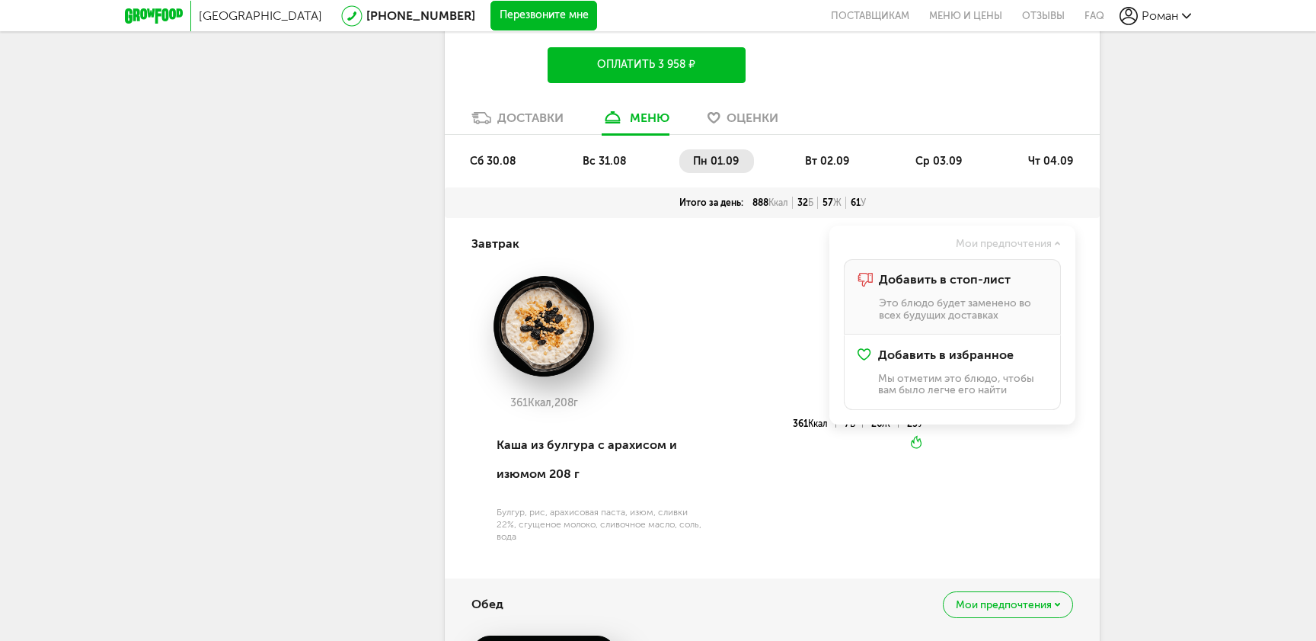
click at [945, 297] on p "Это блюдо будет заменено во всех будущих доставках" at bounding box center [963, 309] width 168 height 24
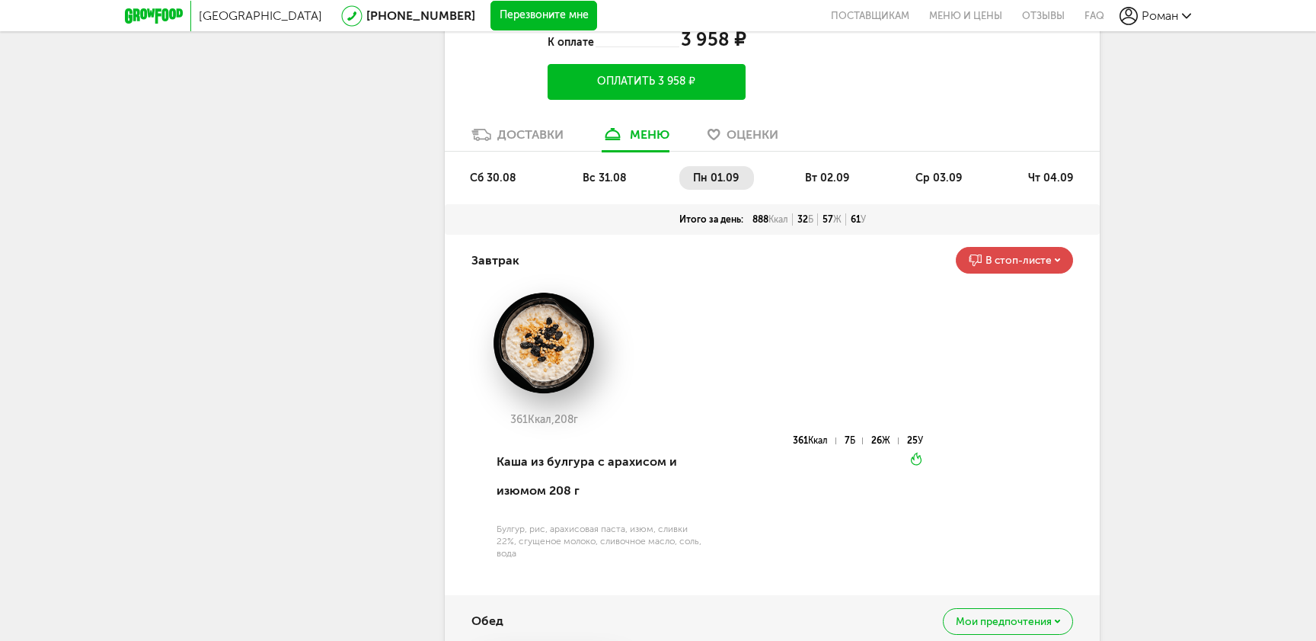
scroll to position [2103, 0]
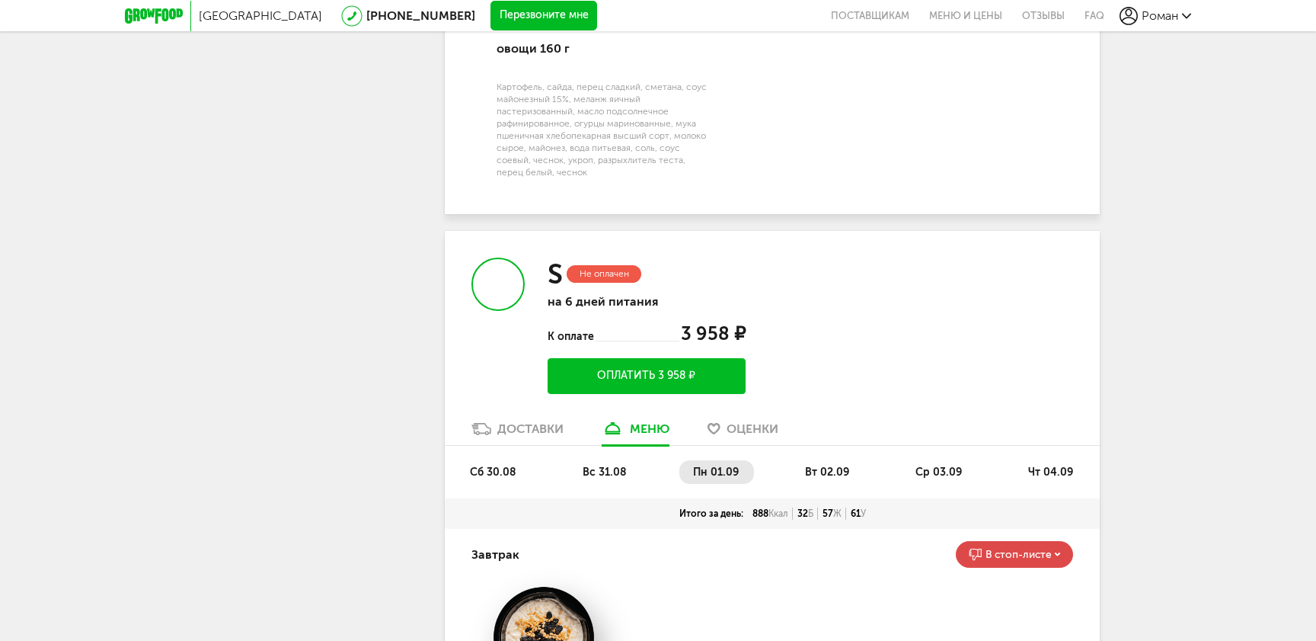
click at [848, 460] on li "вт 02.09" at bounding box center [827, 472] width 73 height 24
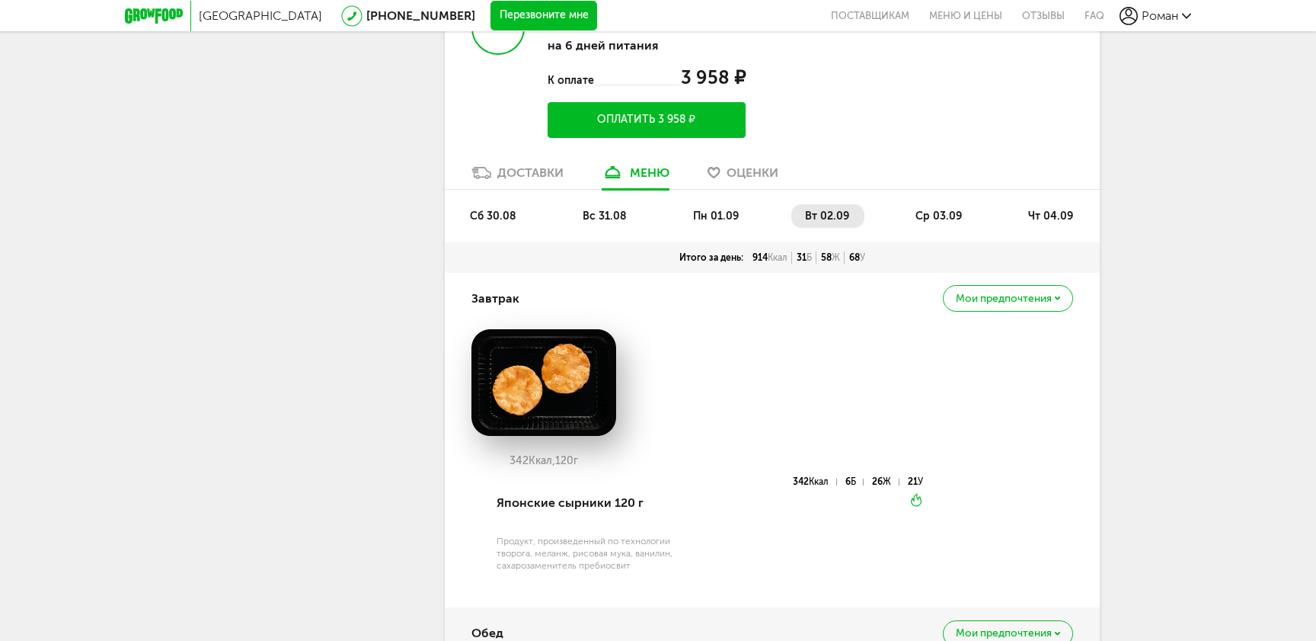
scroll to position [2435, 0]
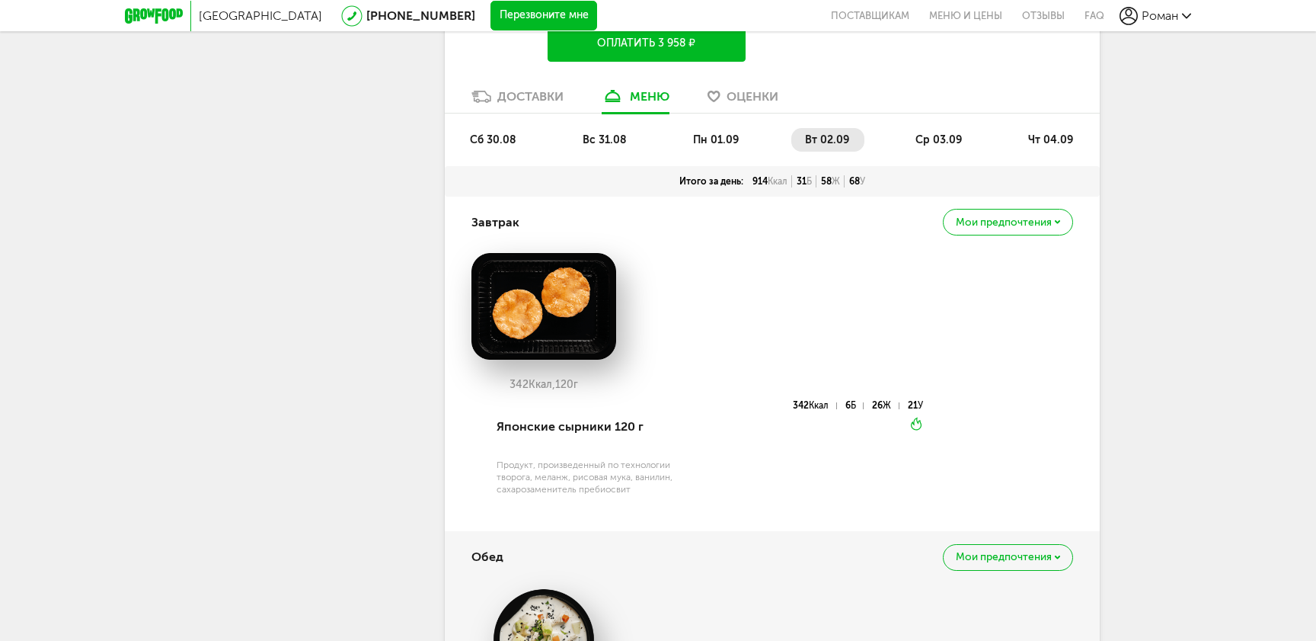
click at [1002, 217] on span "Мои предпочтения" at bounding box center [1004, 222] width 96 height 11
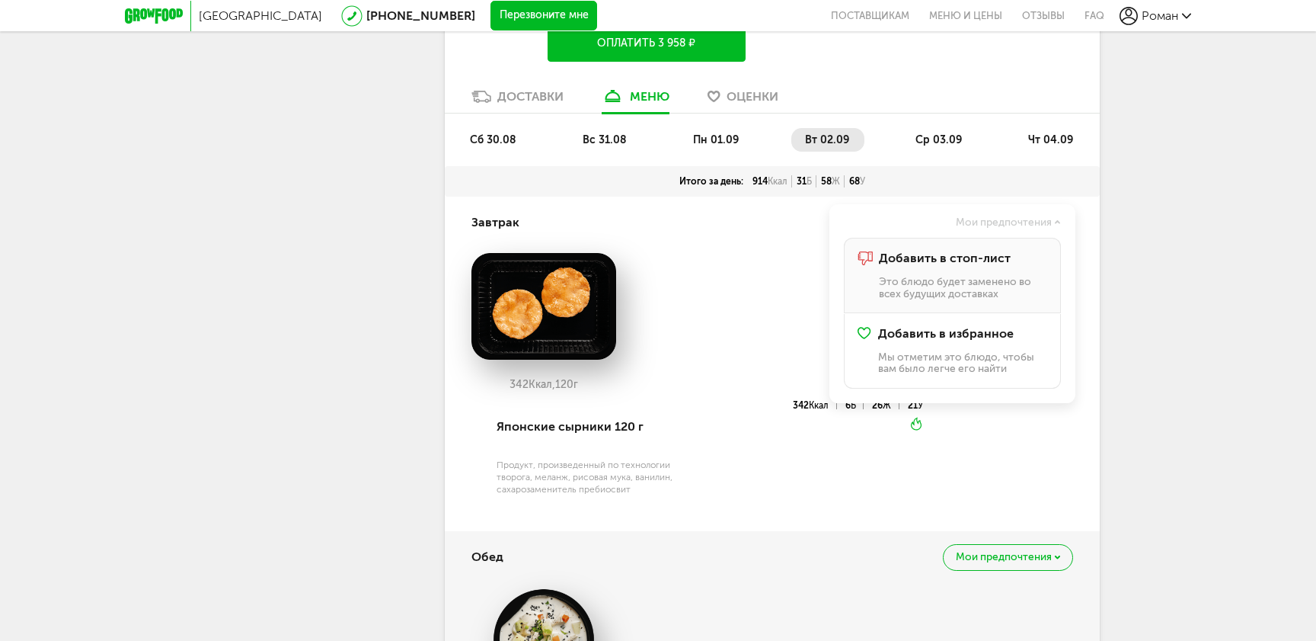
click at [982, 251] on span "Добавить в стоп-лист" at bounding box center [945, 258] width 132 height 14
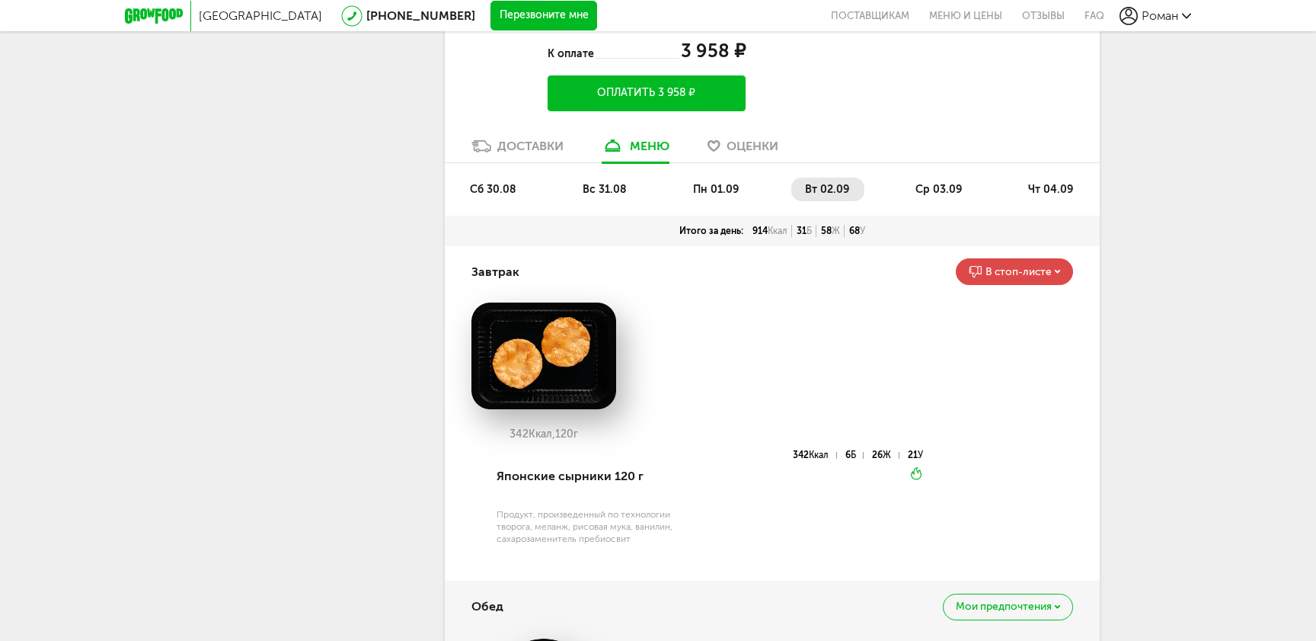
scroll to position [2119, 0]
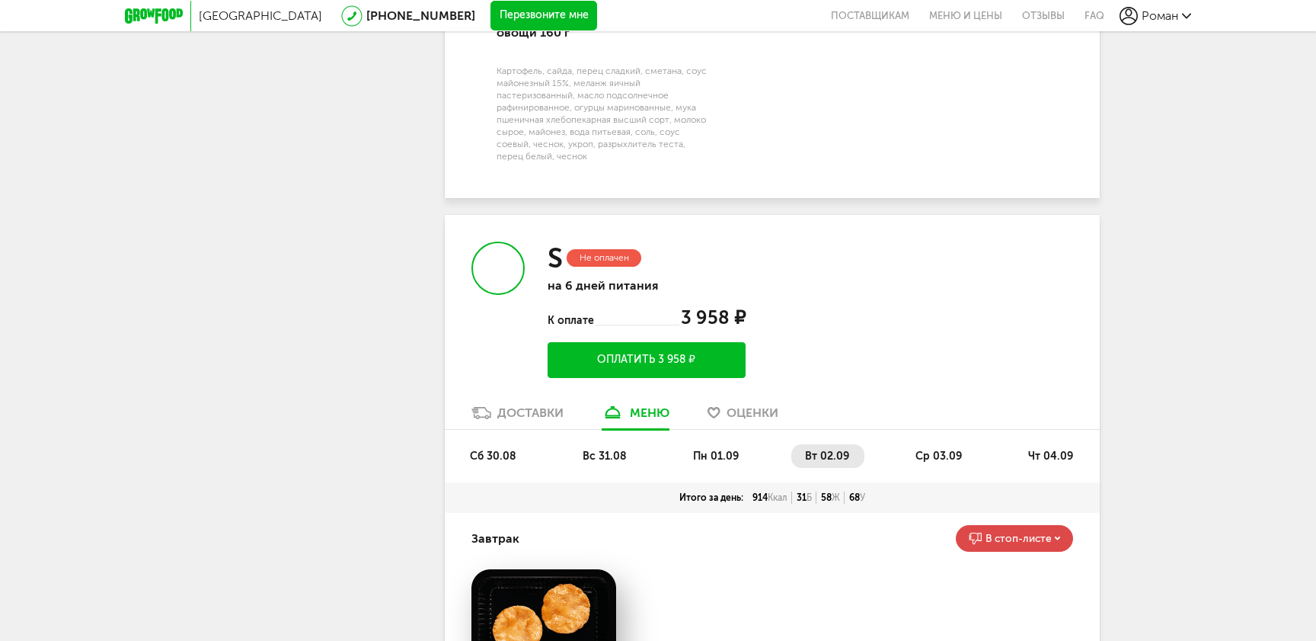
click at [935, 449] on span "ср 03.09" at bounding box center [938, 455] width 46 height 13
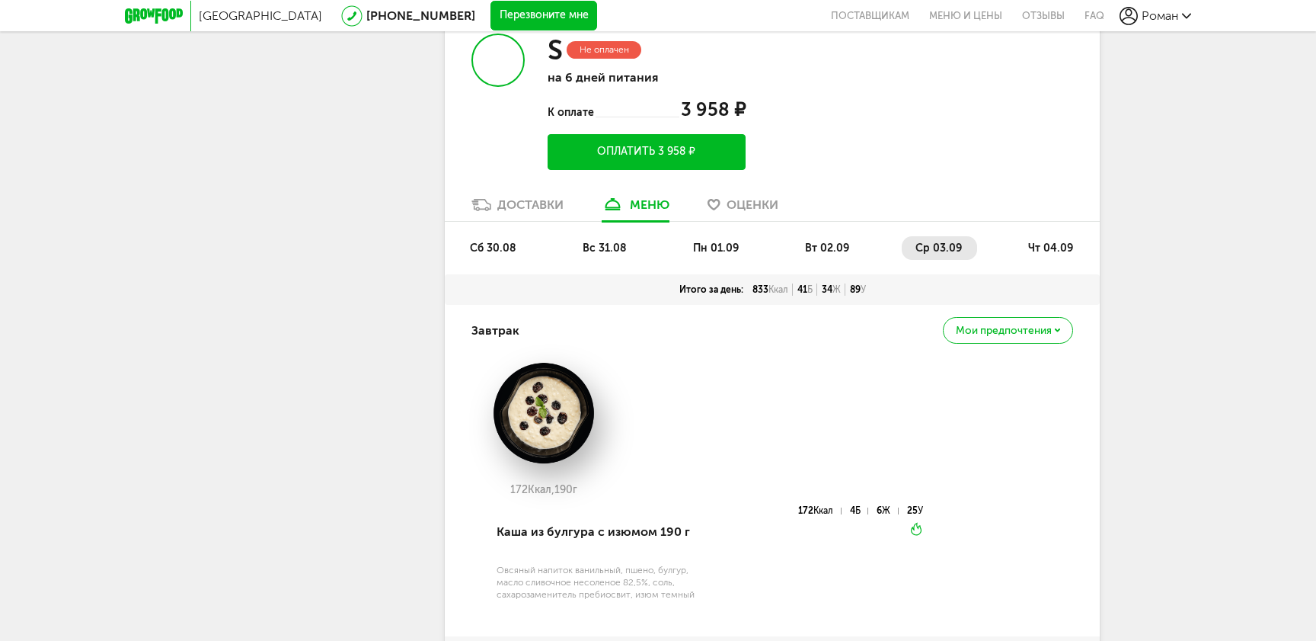
scroll to position [2466, 0]
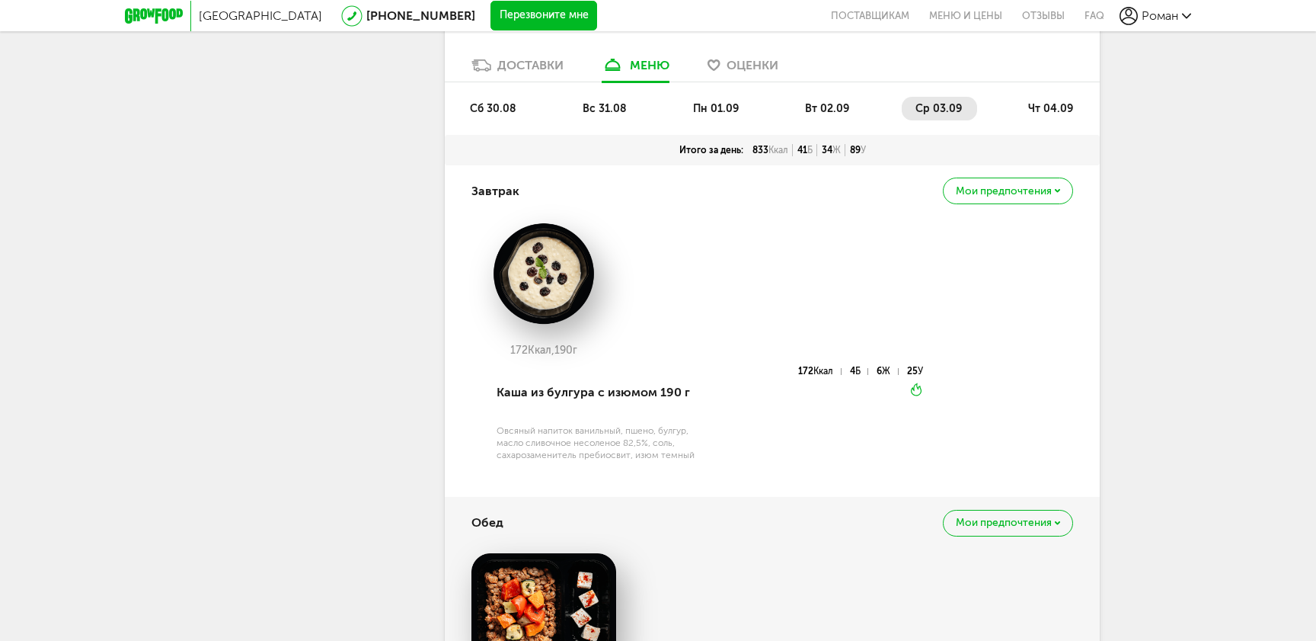
click at [1007, 177] on div "Мои предпочтения" at bounding box center [1008, 190] width 130 height 27
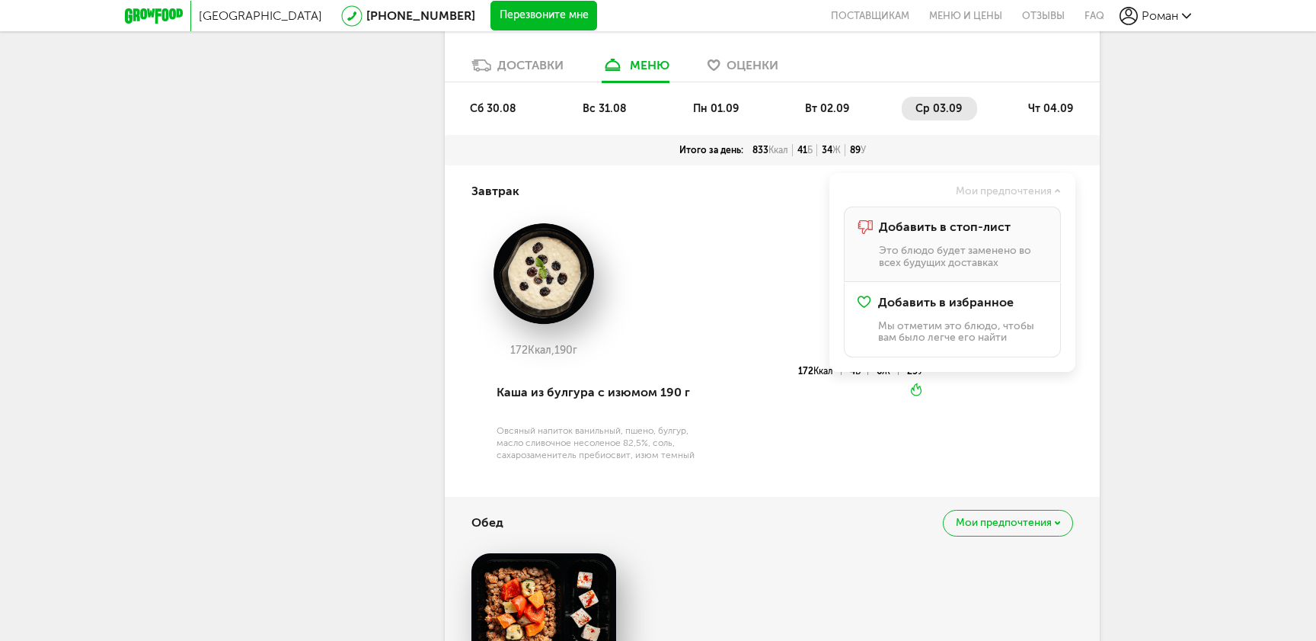
click at [979, 244] on p "Это блюдо будет заменено во всех будущих доставках" at bounding box center [963, 256] width 168 height 24
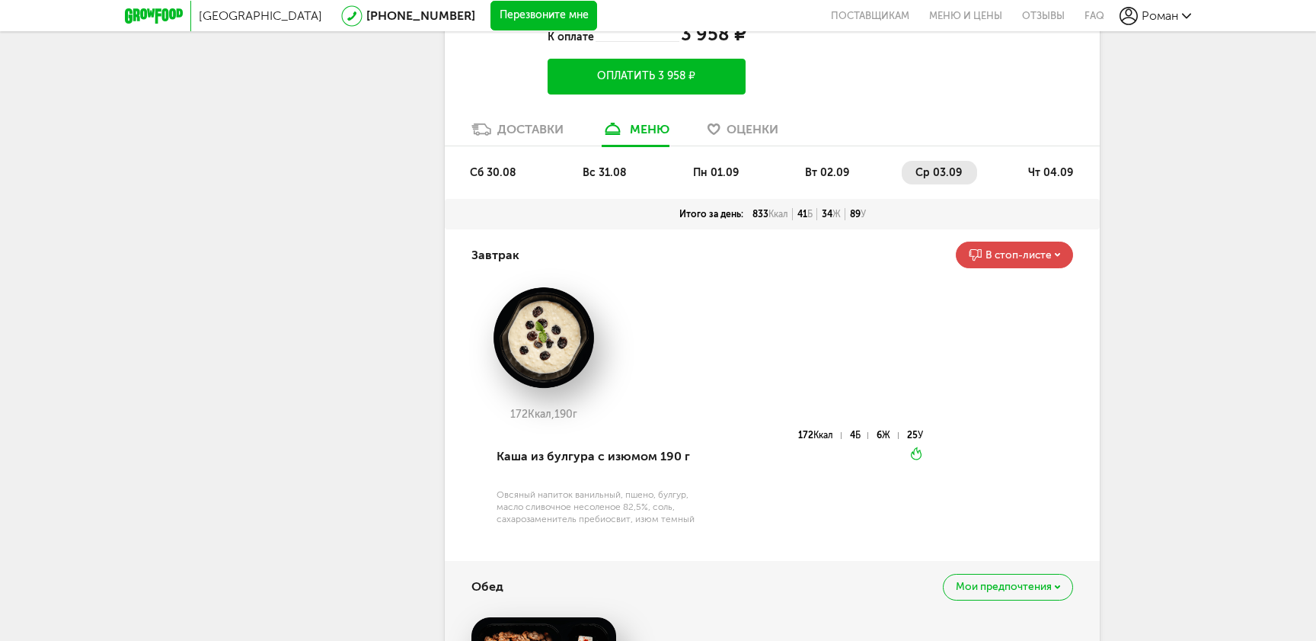
scroll to position [2357, 0]
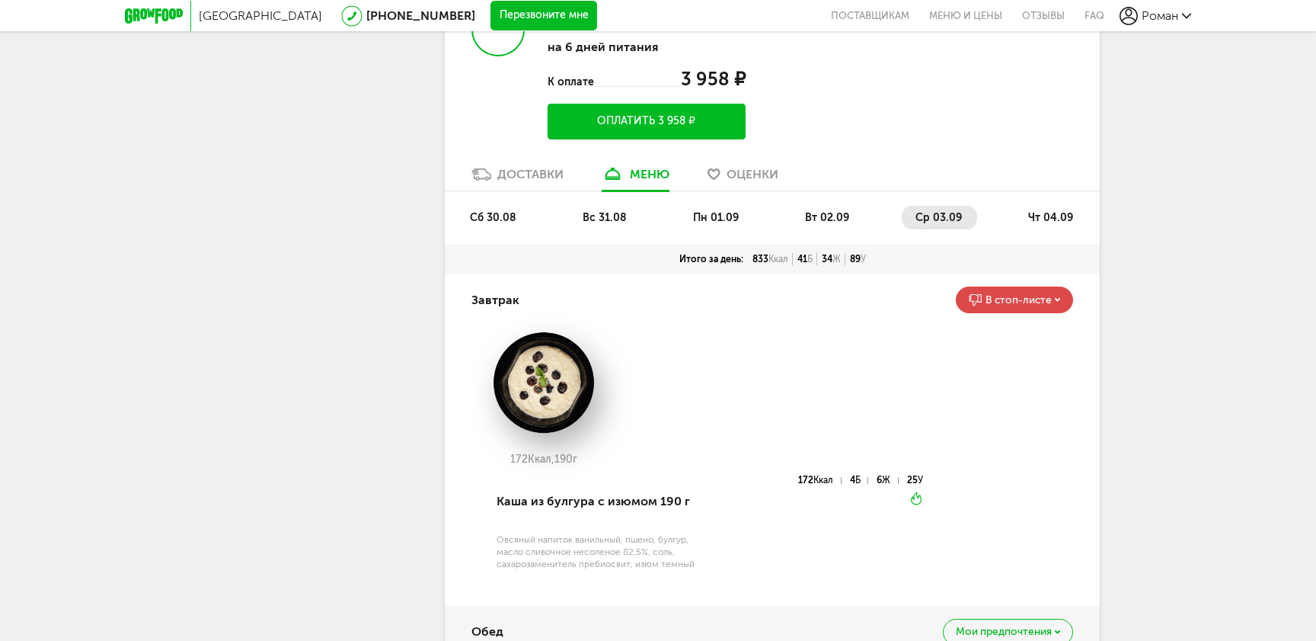
click at [1050, 211] on span "чт 04.09" at bounding box center [1050, 217] width 45 height 13
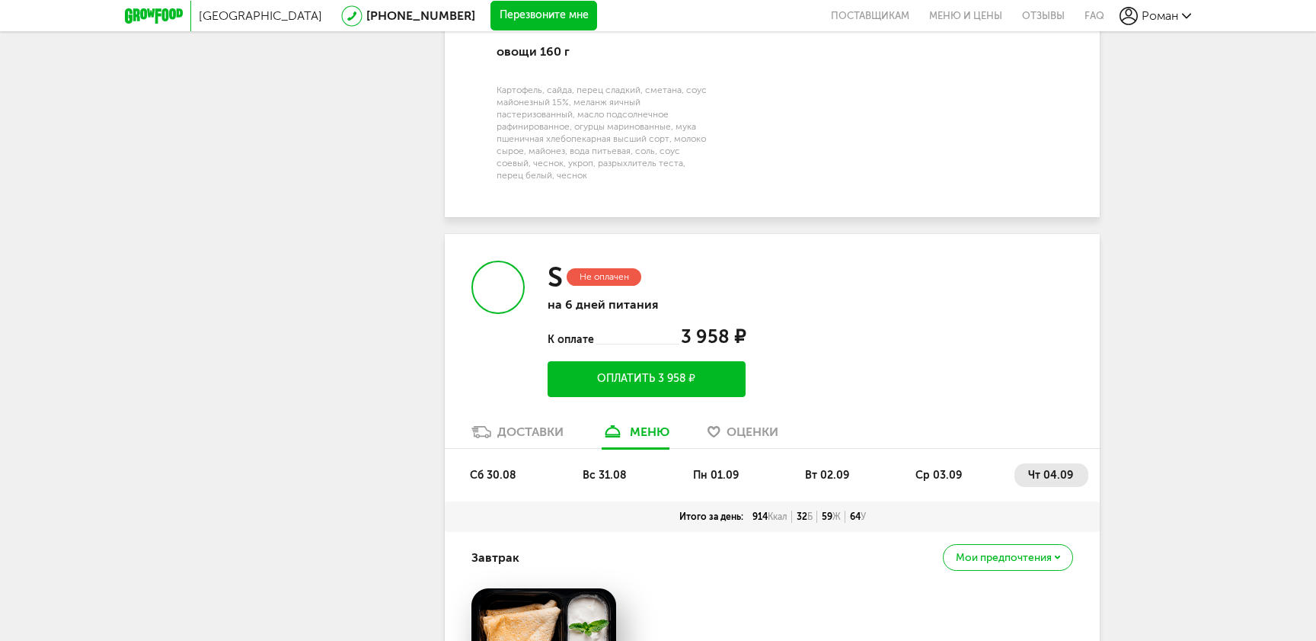
scroll to position [2164, 0]
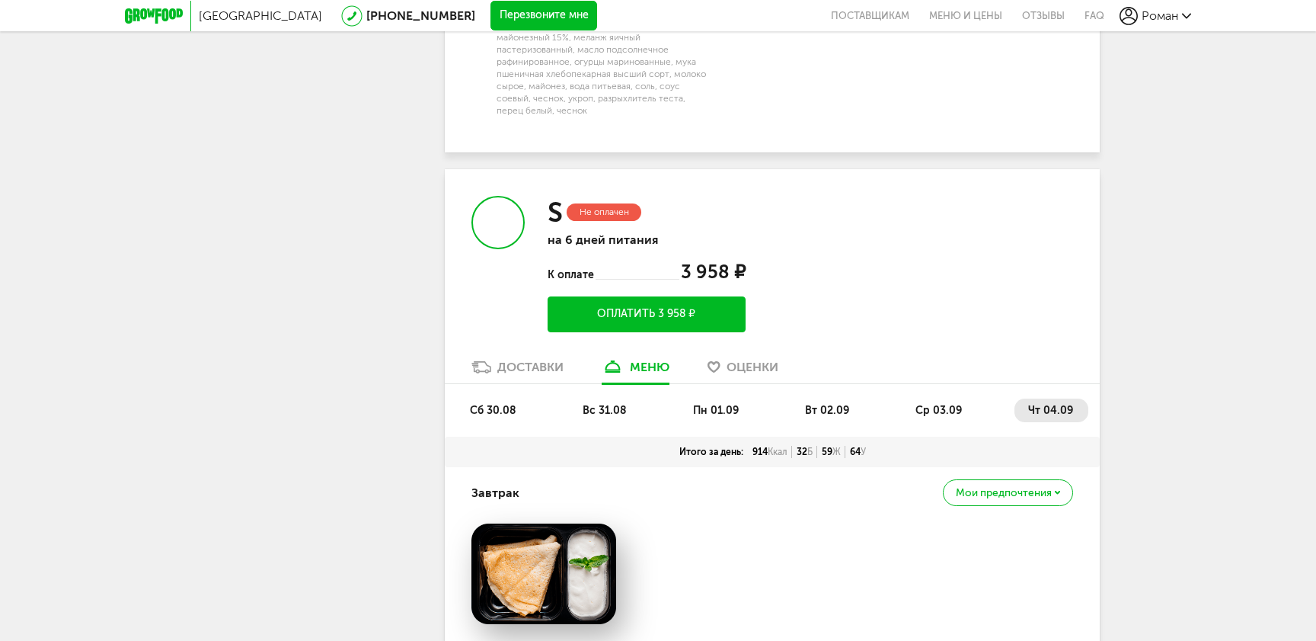
click at [492, 398] on li "сб 30.08" at bounding box center [493, 410] width 75 height 24
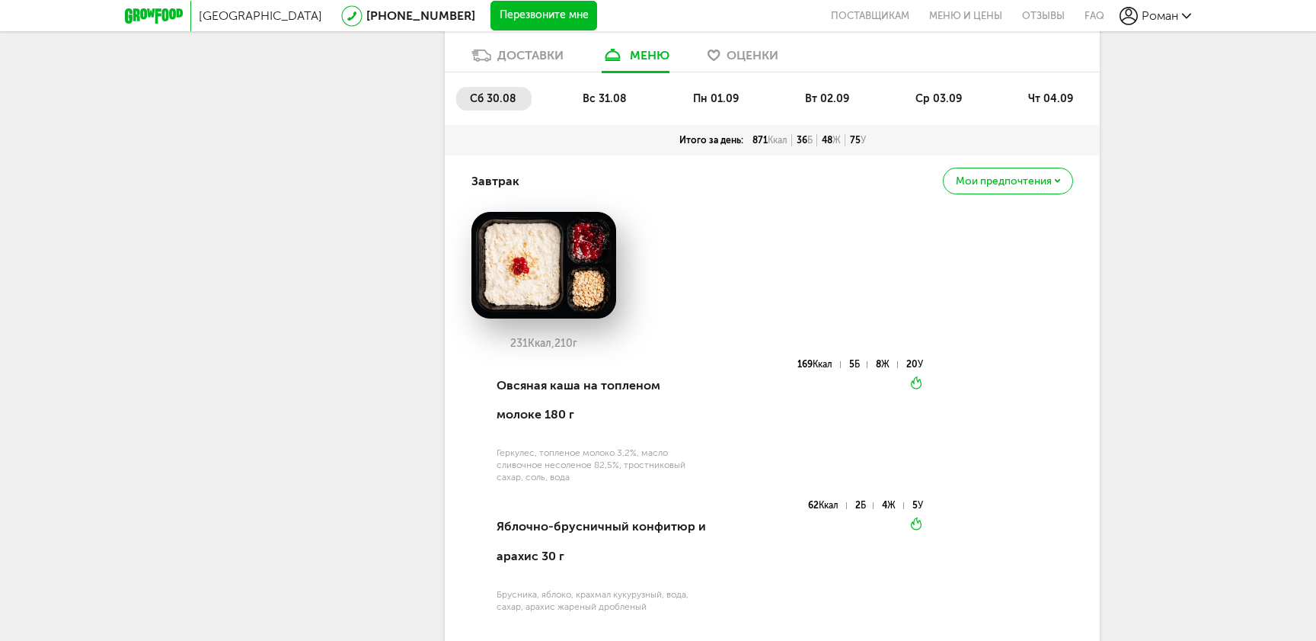
scroll to position [2435, 0]
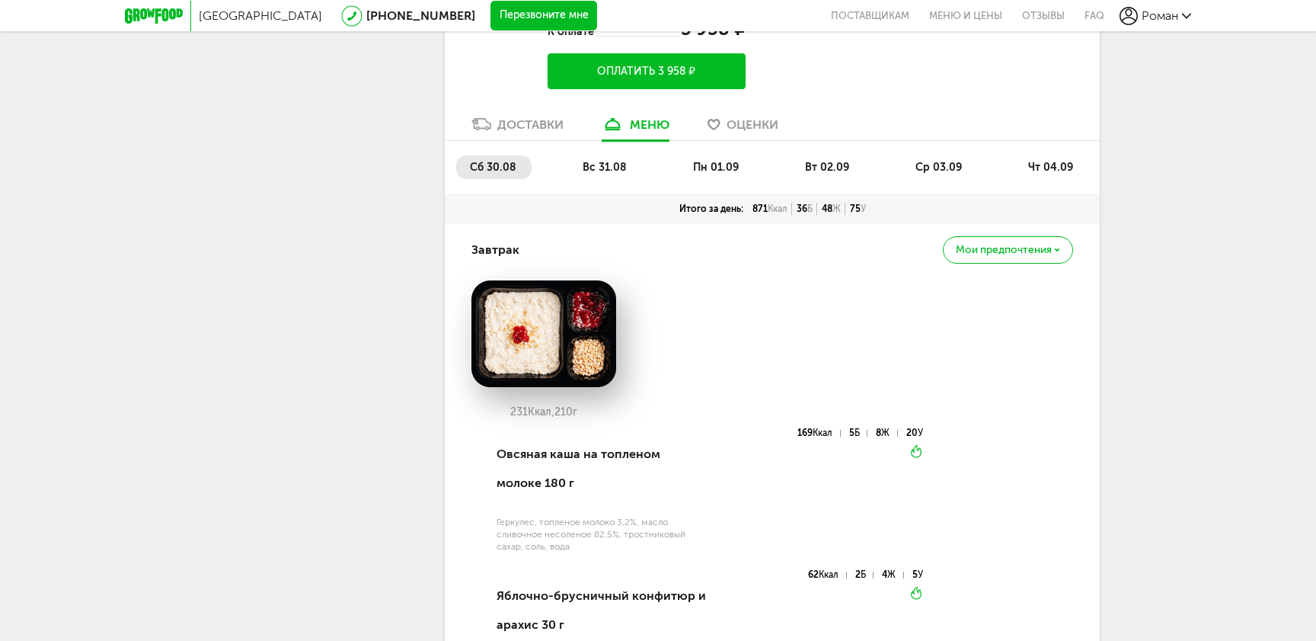
scroll to position [973, 0]
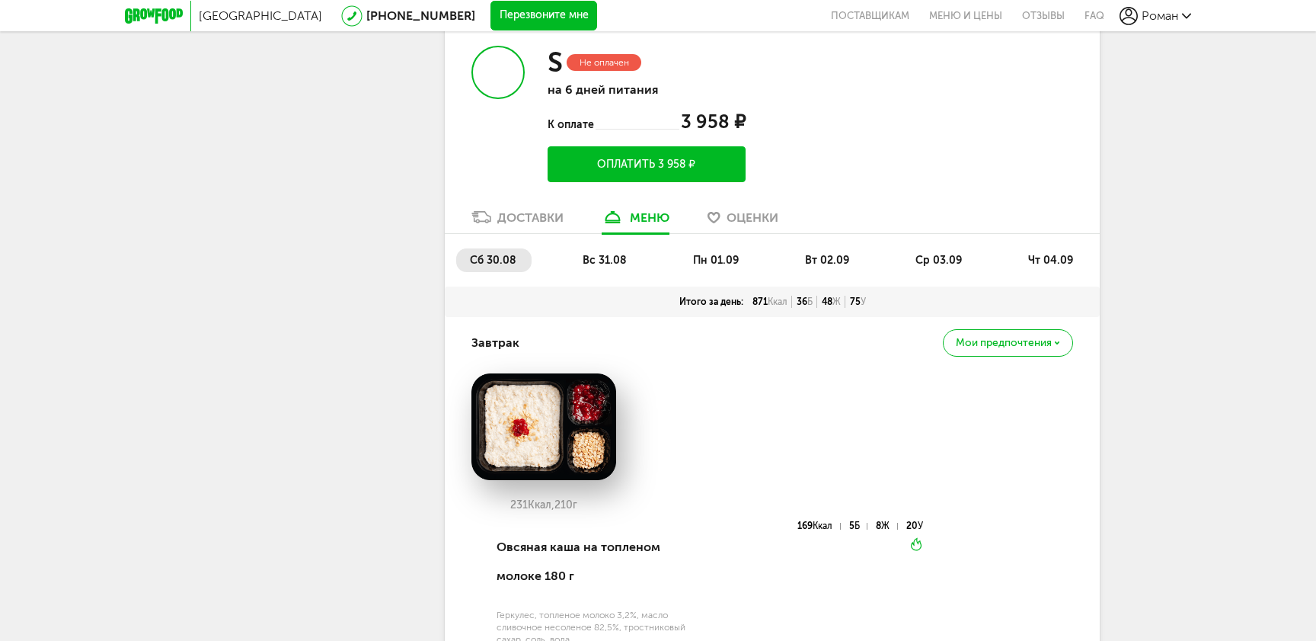
click at [551, 220] on div "Доставки" at bounding box center [530, 217] width 66 height 14
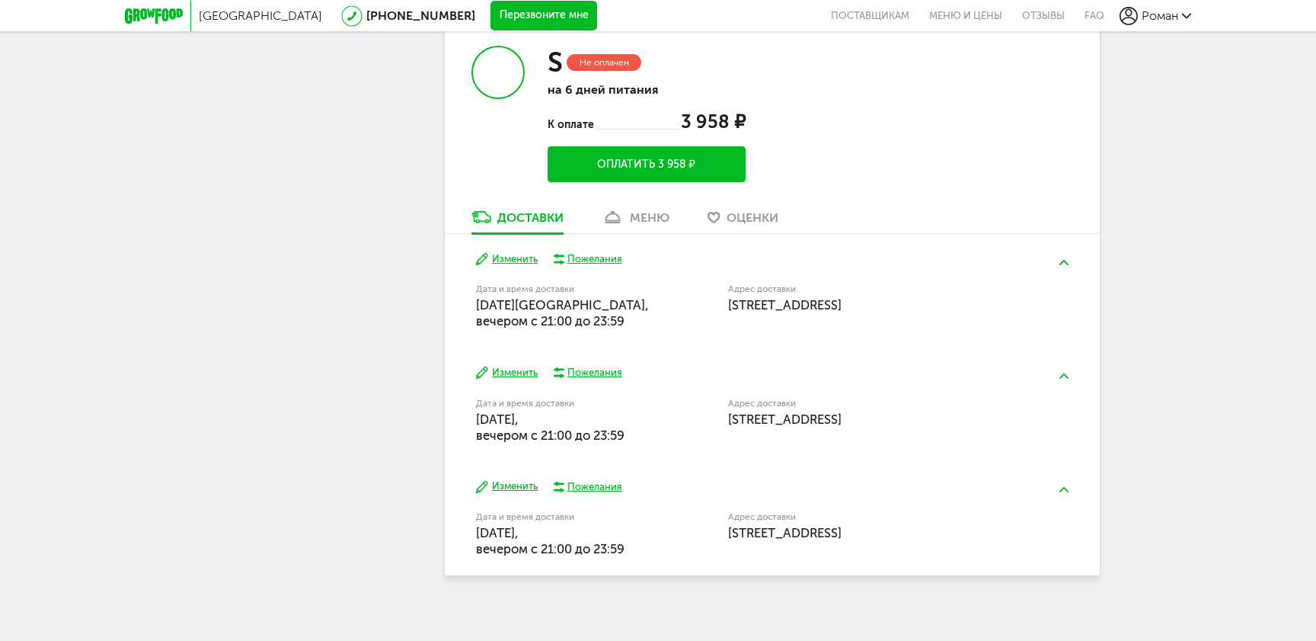
click at [756, 225] on span "Оценки" at bounding box center [753, 217] width 52 height 14
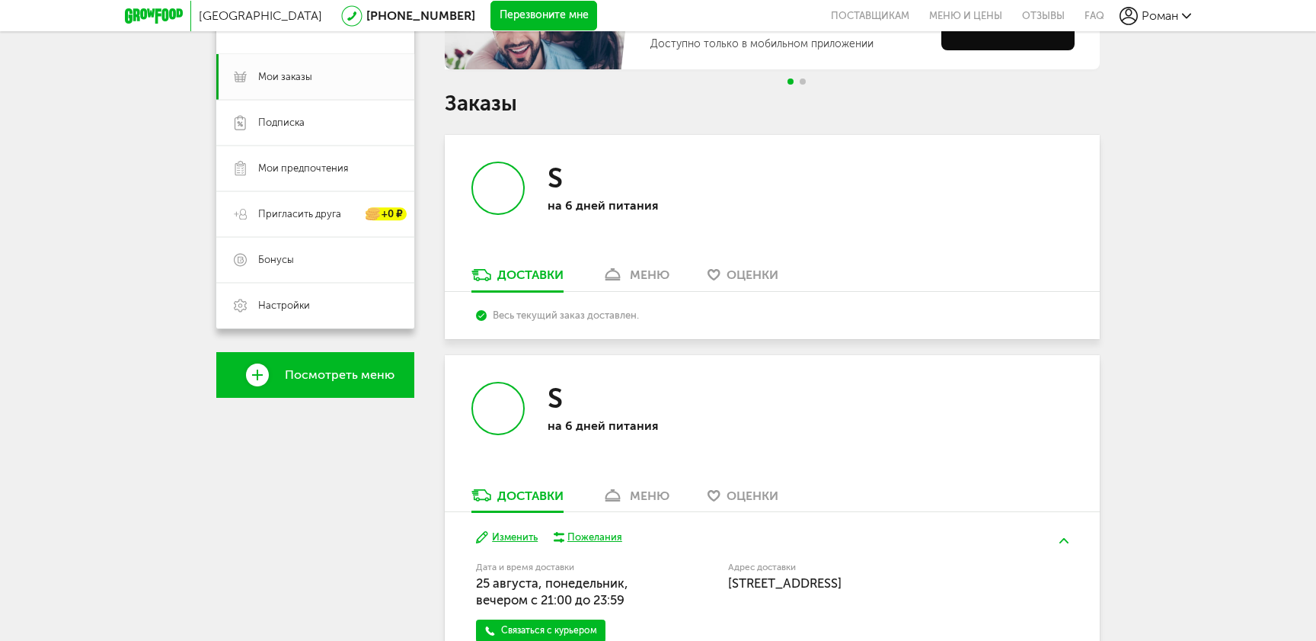
scroll to position [60, 0]
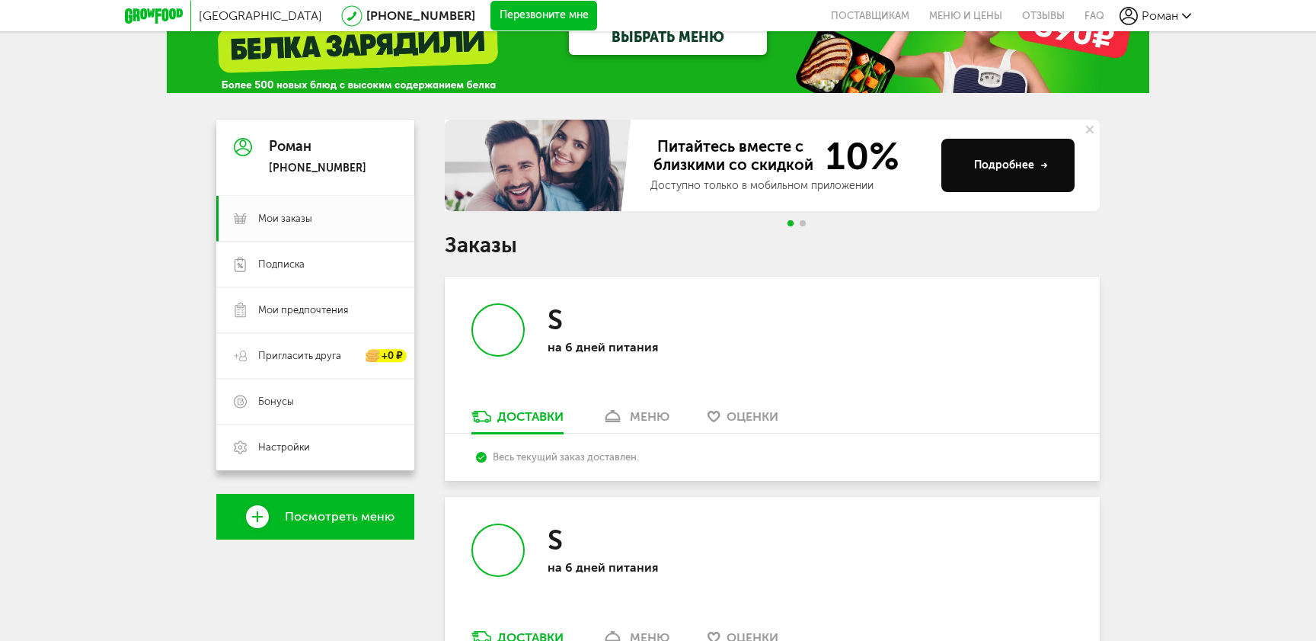
click at [626, 426] on link "меню" at bounding box center [635, 420] width 83 height 24
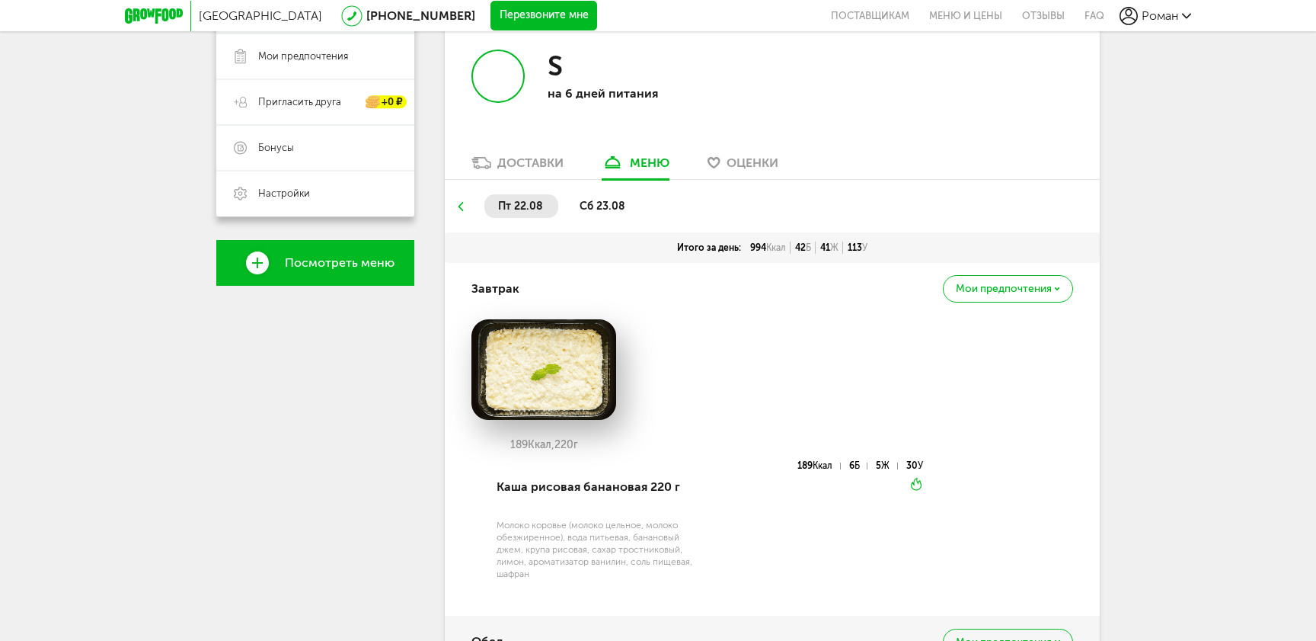
scroll to position [264, 0]
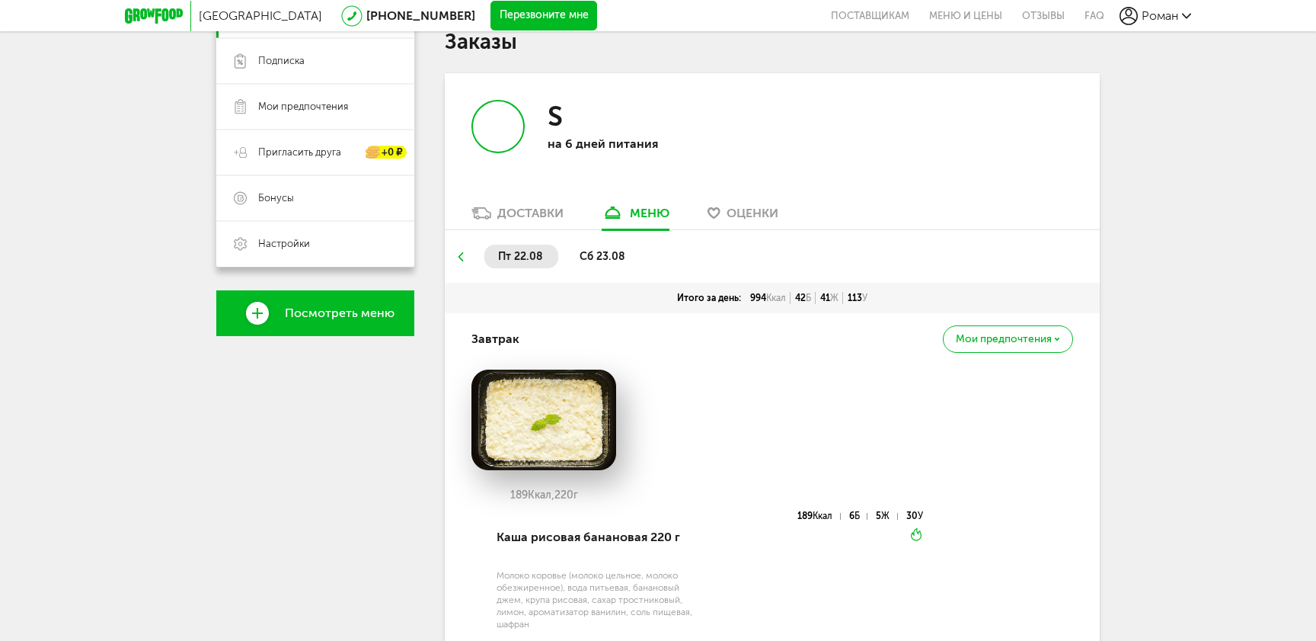
click at [610, 258] on span "сб 23.08" at bounding box center [603, 256] width 46 height 13
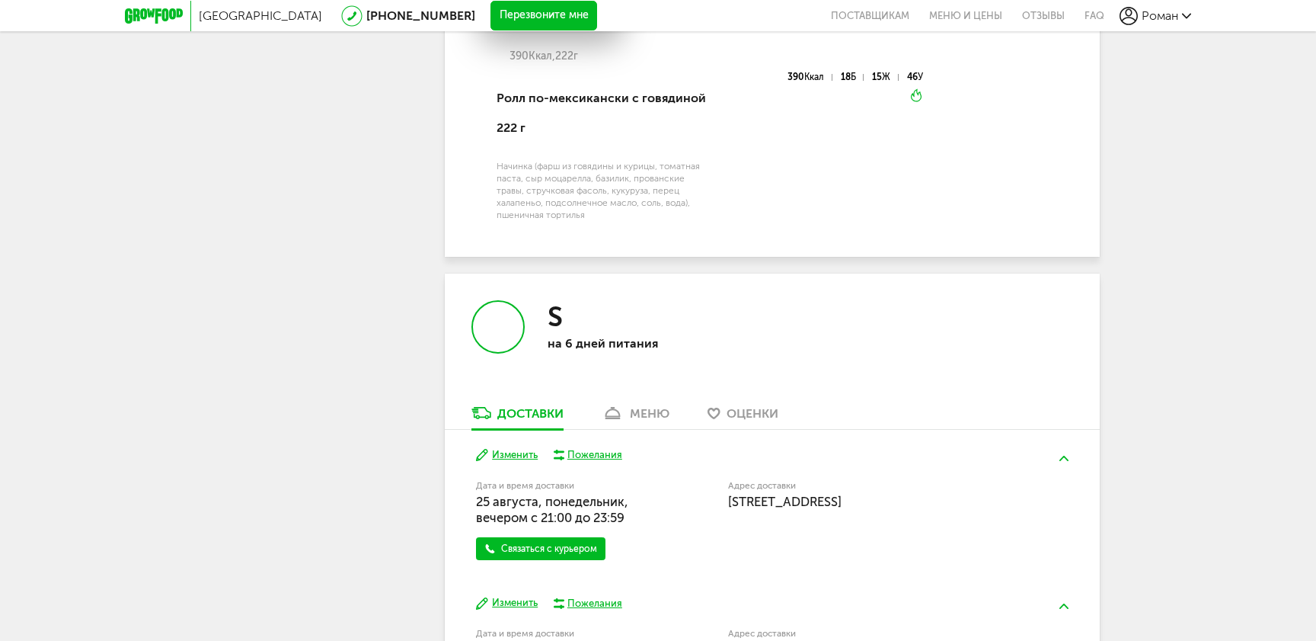
scroll to position [1696, 0]
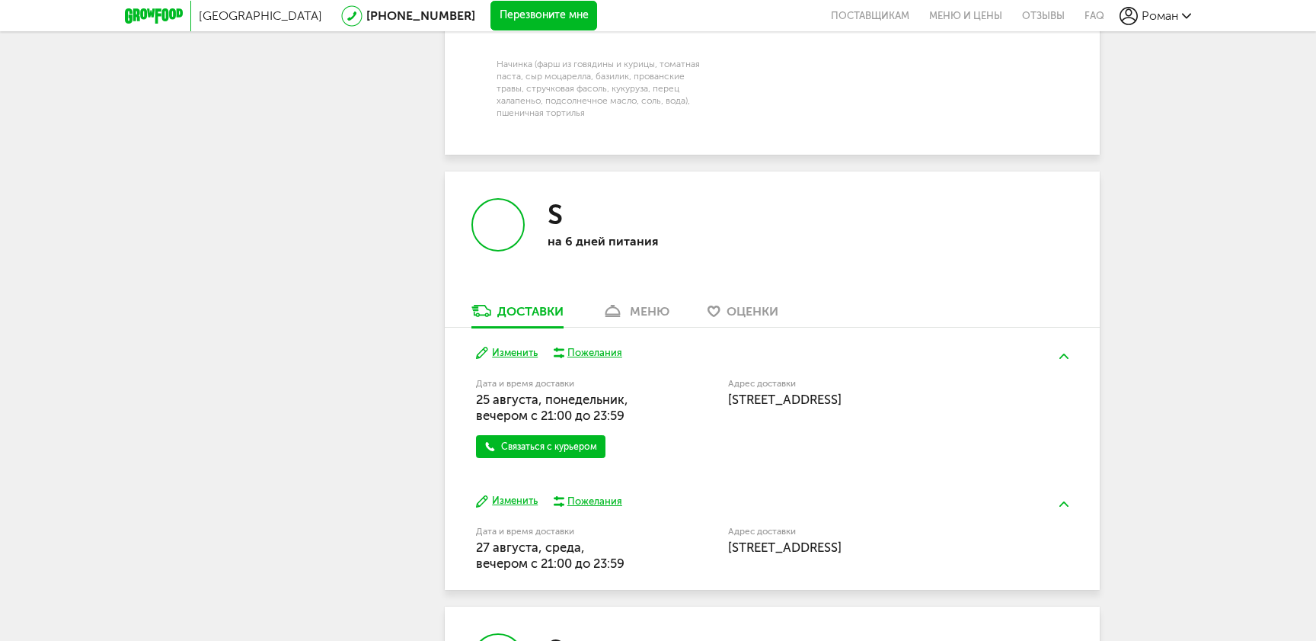
click at [647, 303] on link "меню" at bounding box center [635, 314] width 83 height 24
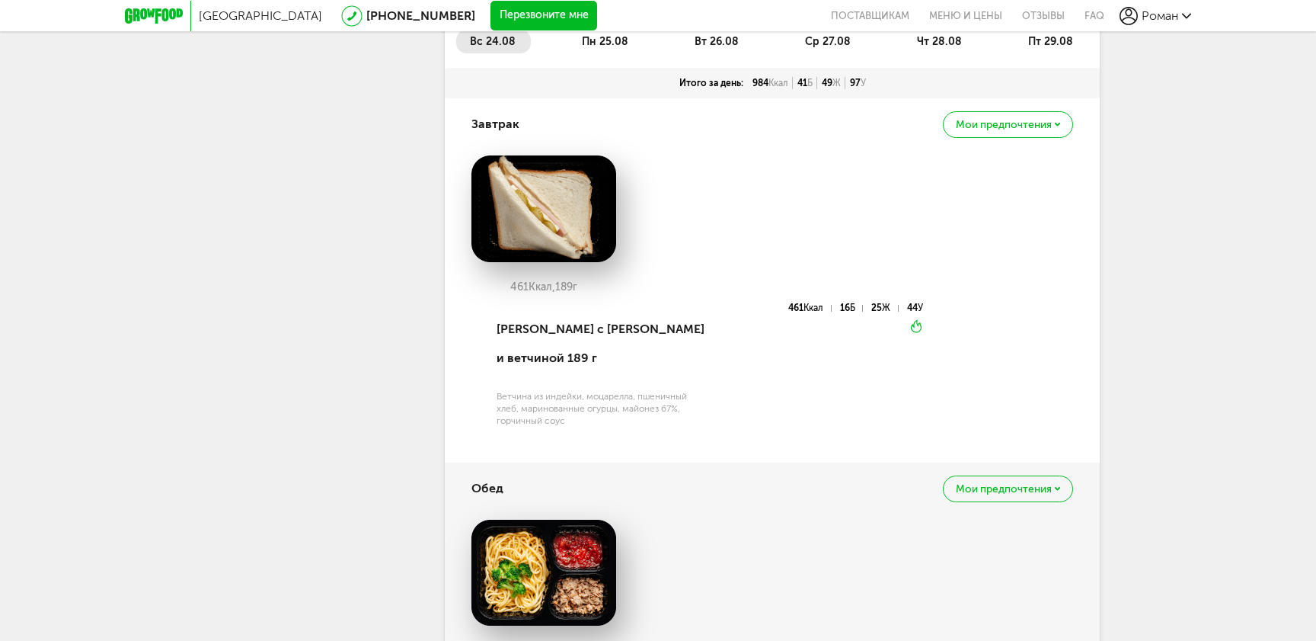
scroll to position [2014, 0]
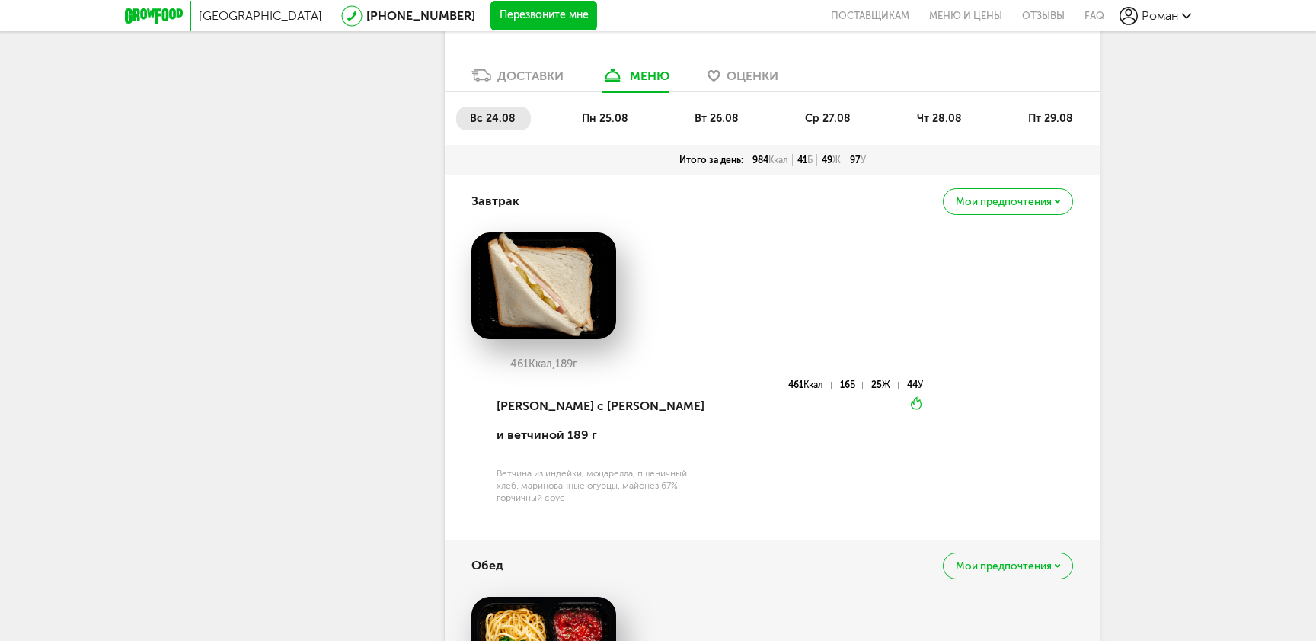
click at [592, 124] on span "пн 25.08" at bounding box center [605, 118] width 46 height 13
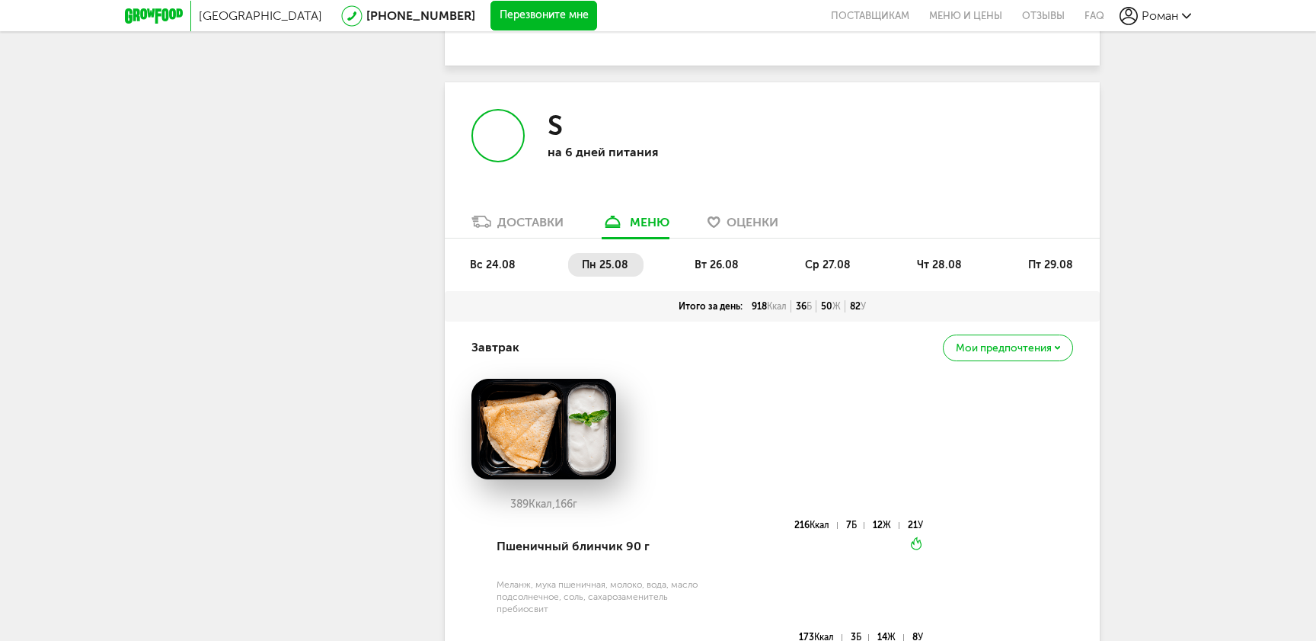
scroll to position [1739, 0]
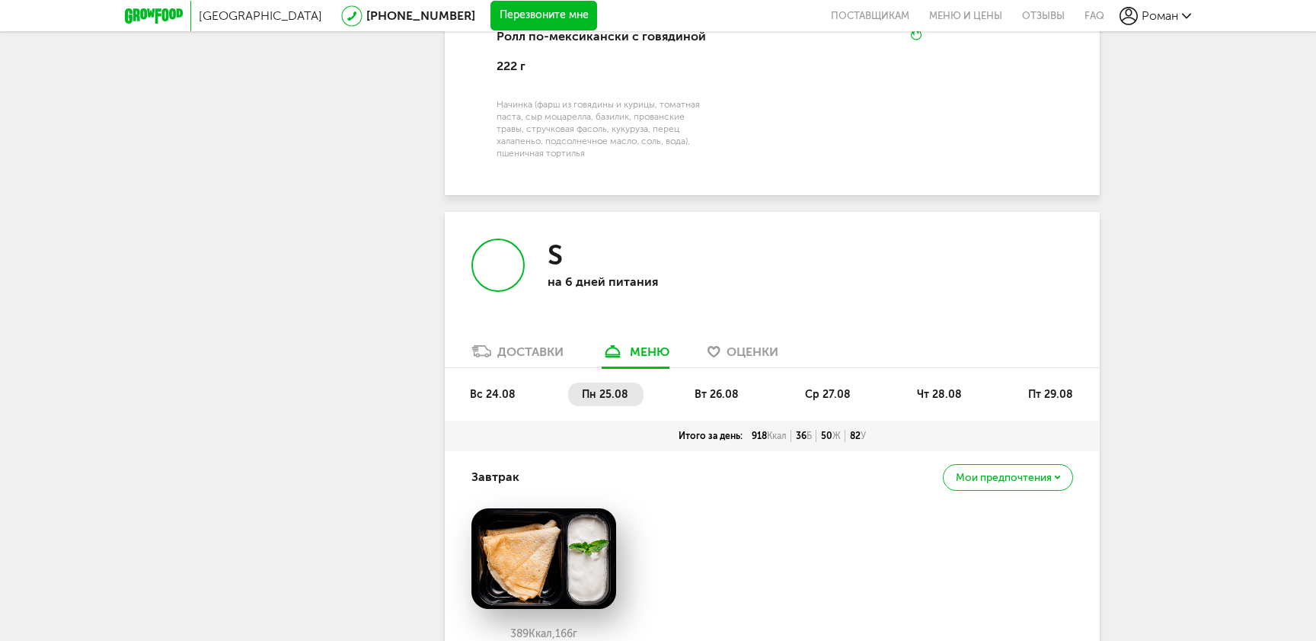
click at [709, 382] on div "вс 24.08 пн 25.08 вт 26.08 ср 27.08 чт 28.08 пт 29.08" at bounding box center [772, 394] width 655 height 53
click at [718, 392] on span "вт 26.08" at bounding box center [717, 394] width 44 height 13
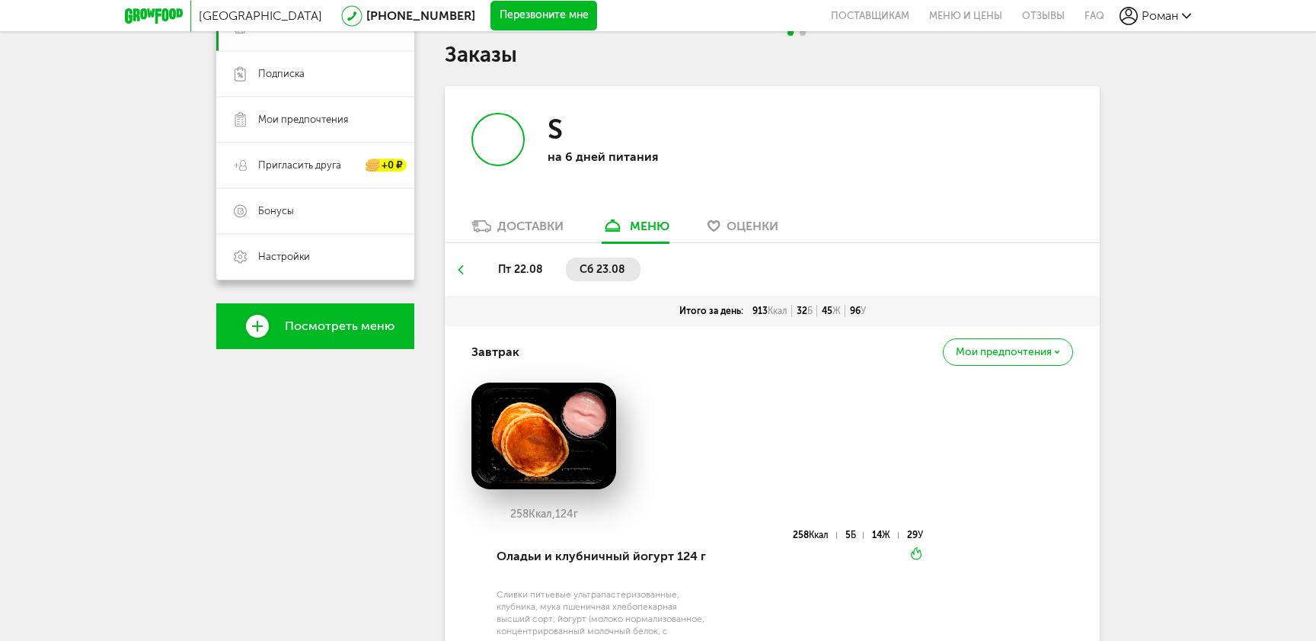
scroll to position [0, 0]
